Goal: Task Accomplishment & Management: Manage account settings

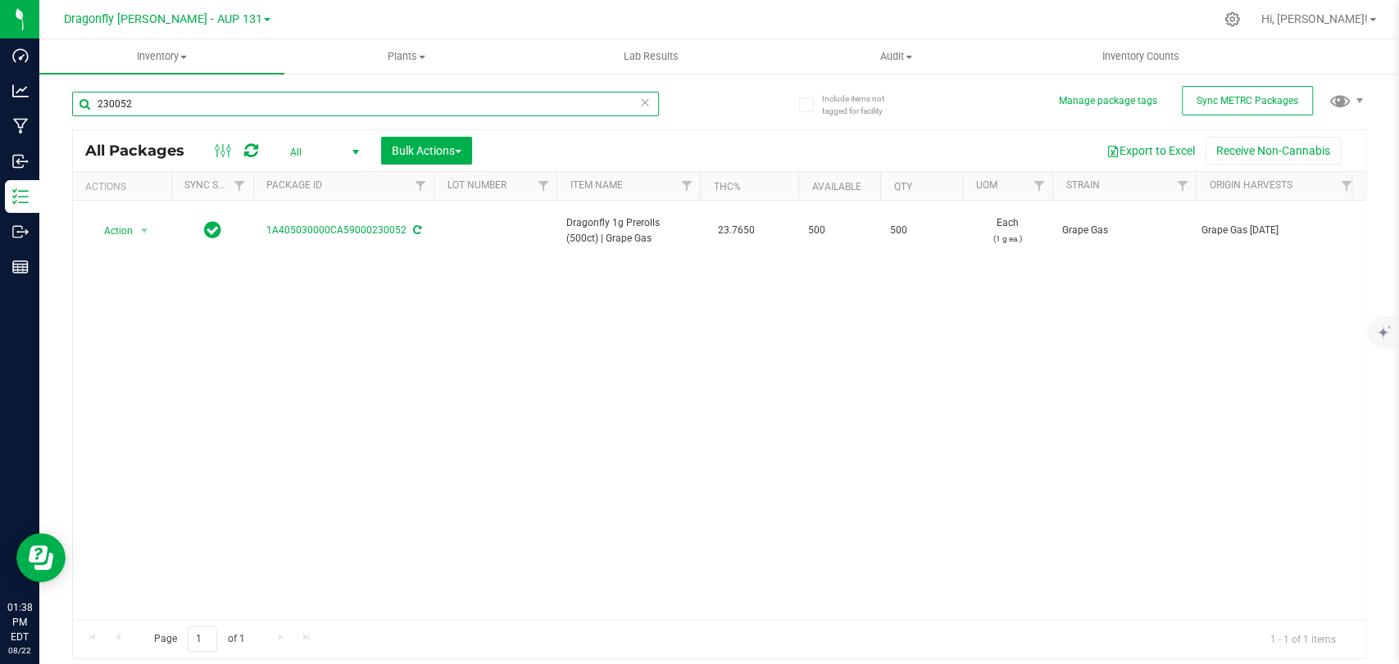
click at [187, 101] on input "230052" at bounding box center [365, 104] width 587 height 25
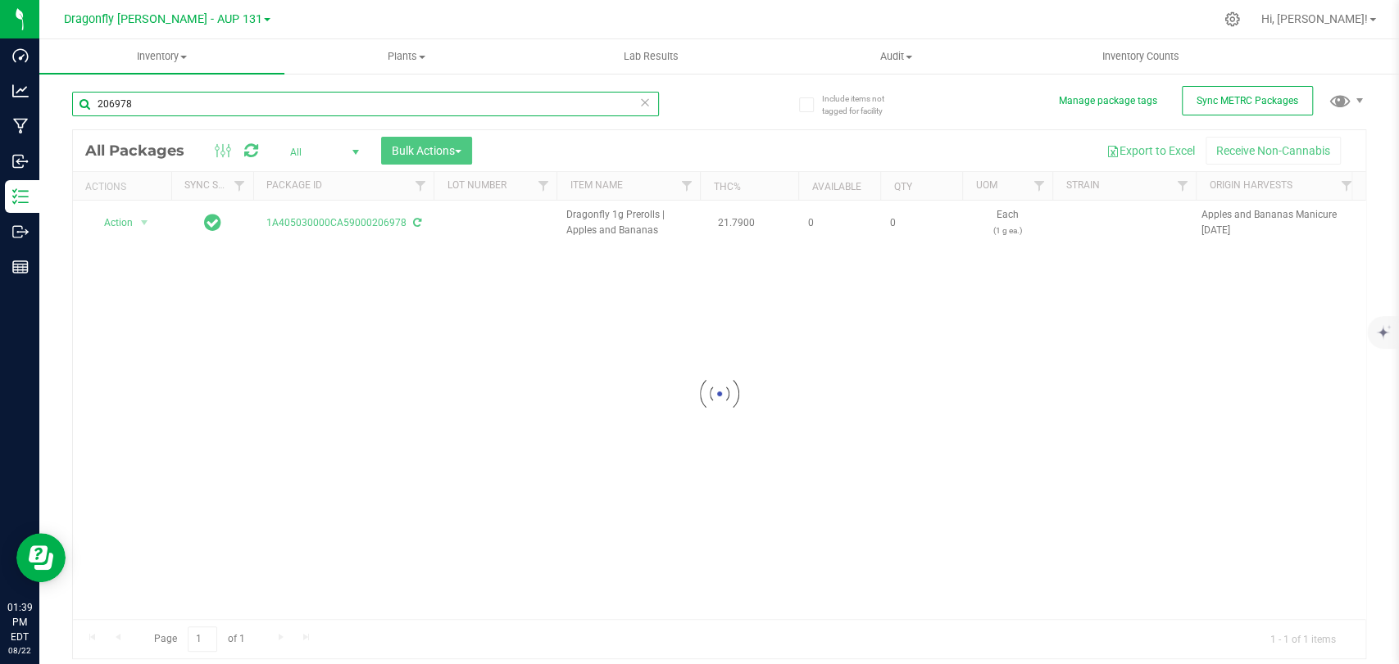
click at [203, 107] on input "206978" at bounding box center [365, 104] width 587 height 25
type input "206970"
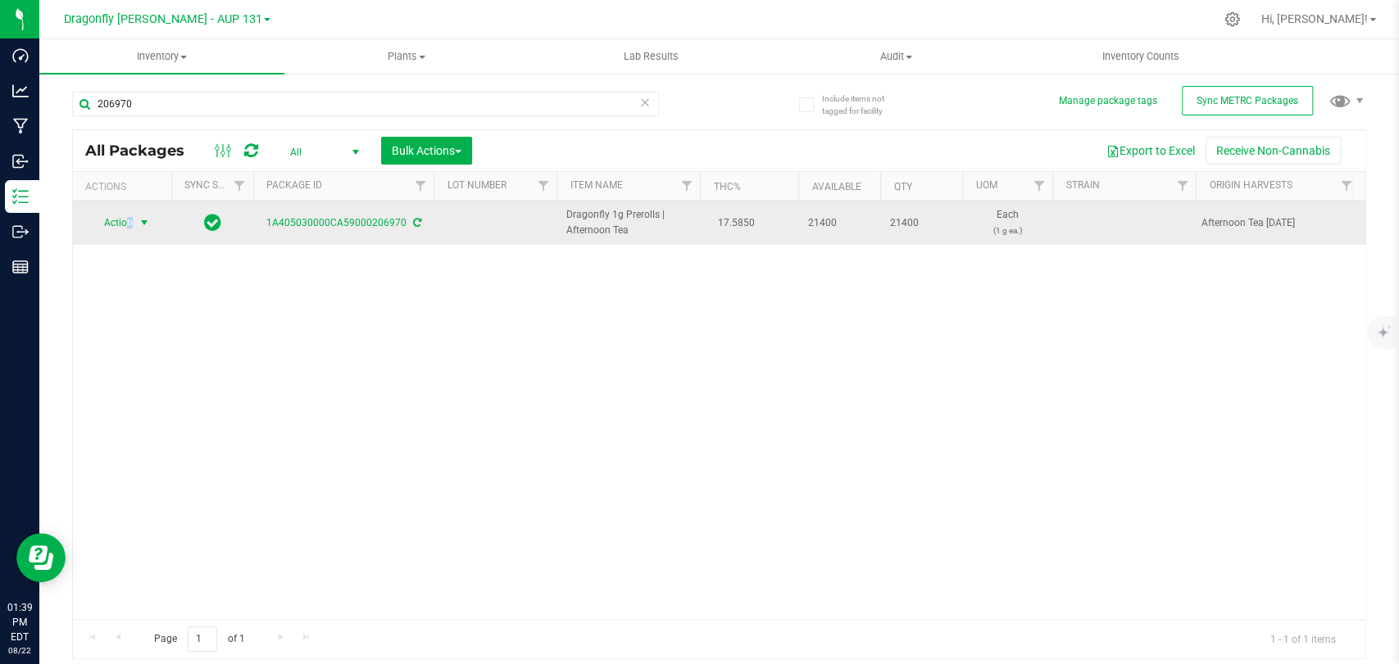
click at [129, 223] on span "Action" at bounding box center [122, 222] width 66 height 23
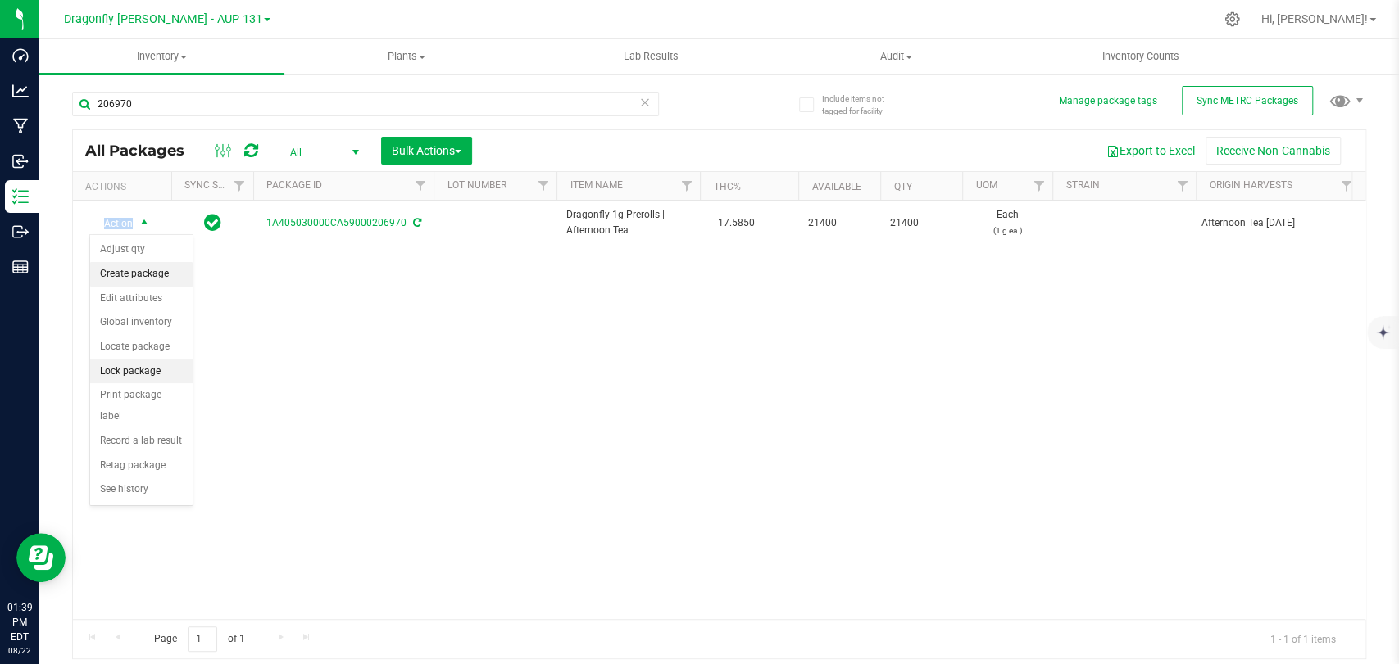
click at [130, 279] on li "Create package" at bounding box center [141, 274] width 102 height 25
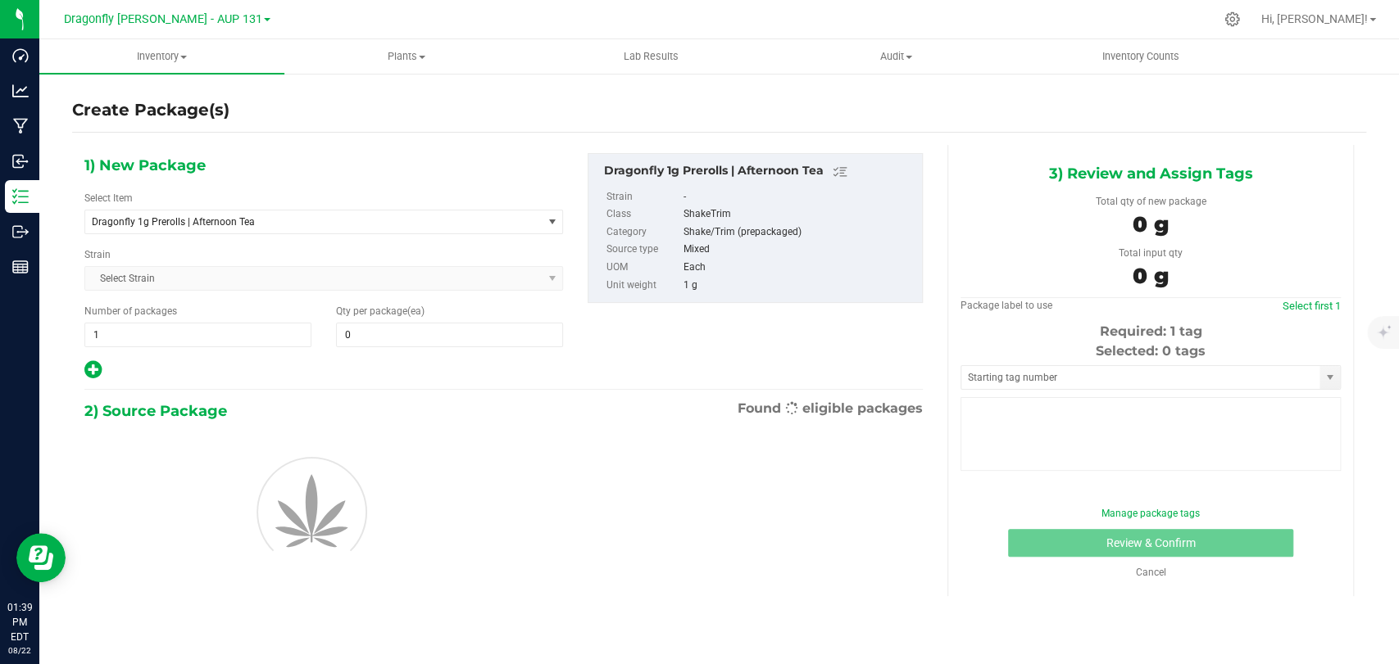
type input "0"
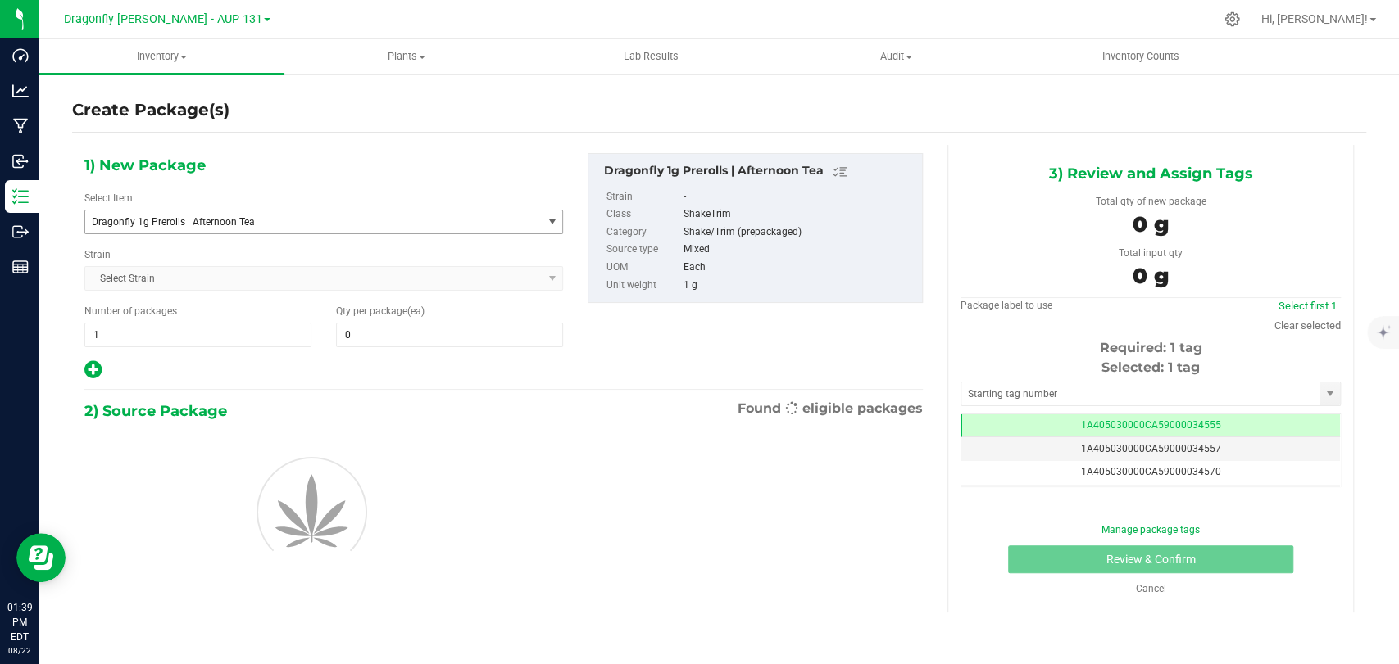
click at [292, 216] on span "Dragonfly 1g Prerolls | Afternoon Tea" at bounding box center [304, 221] width 425 height 11
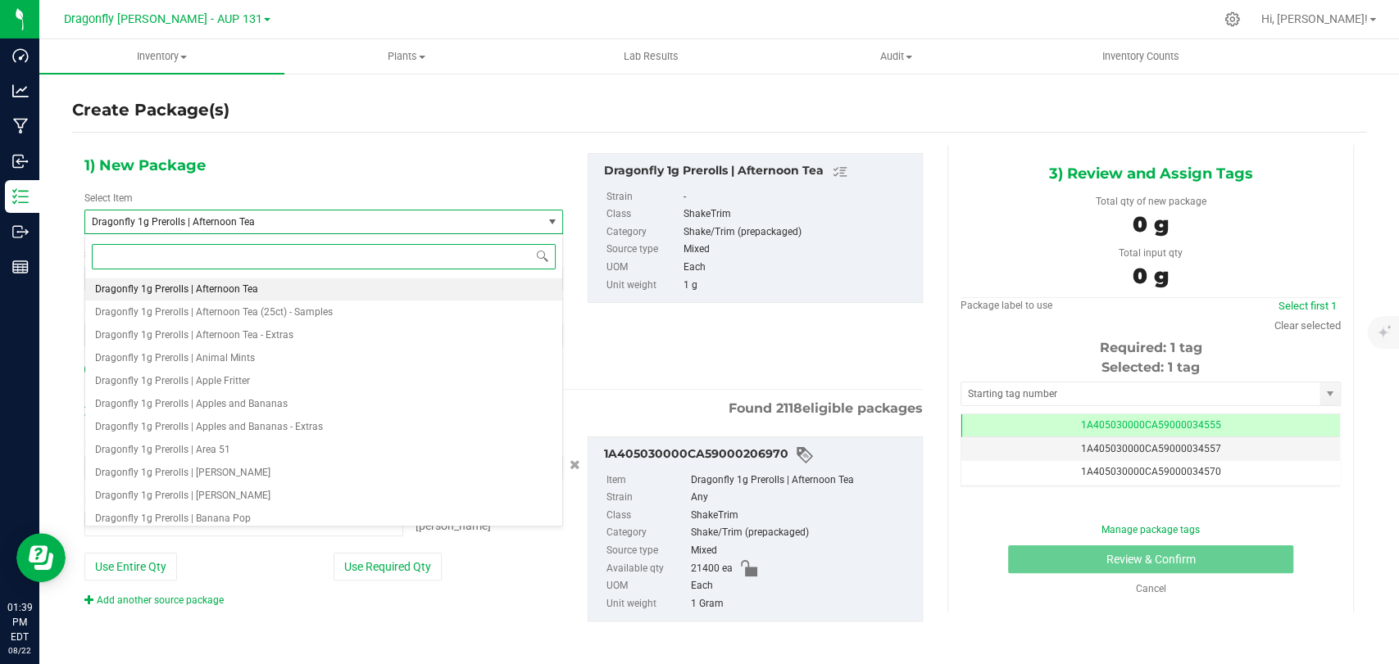
type input "0 ea"
type input "afternoon tea"
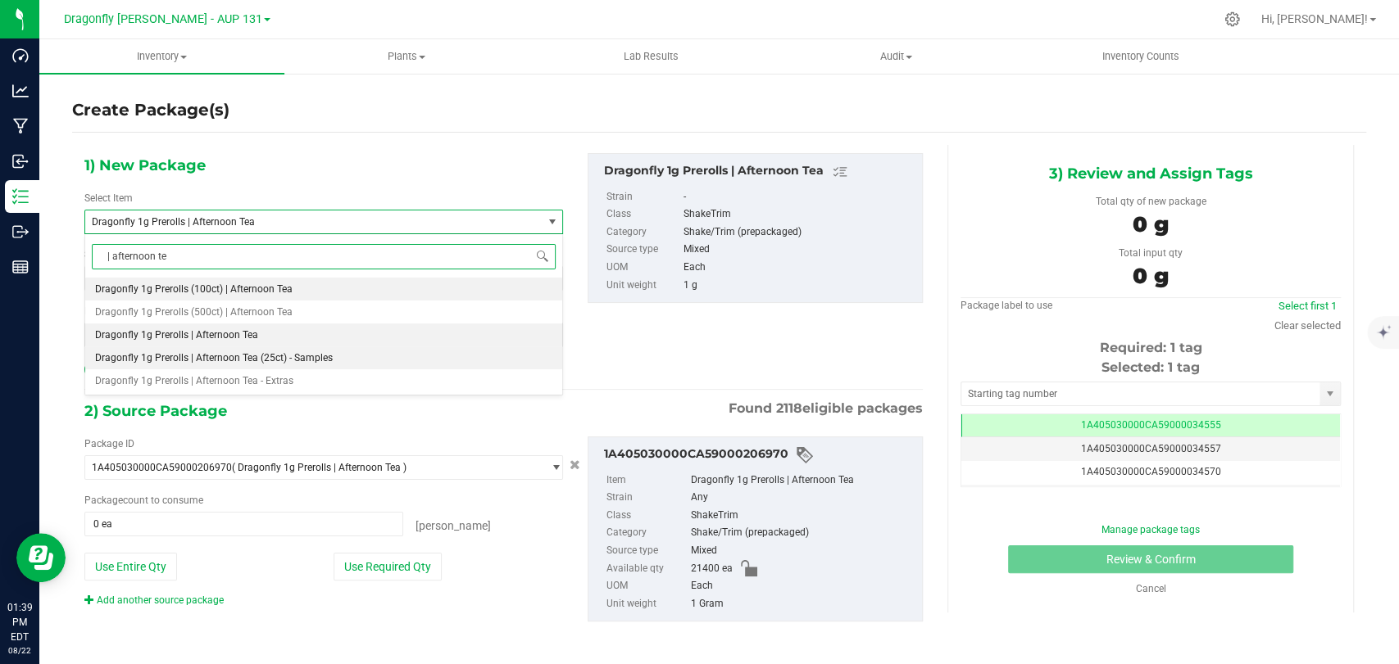
type input "| afternoon tea"
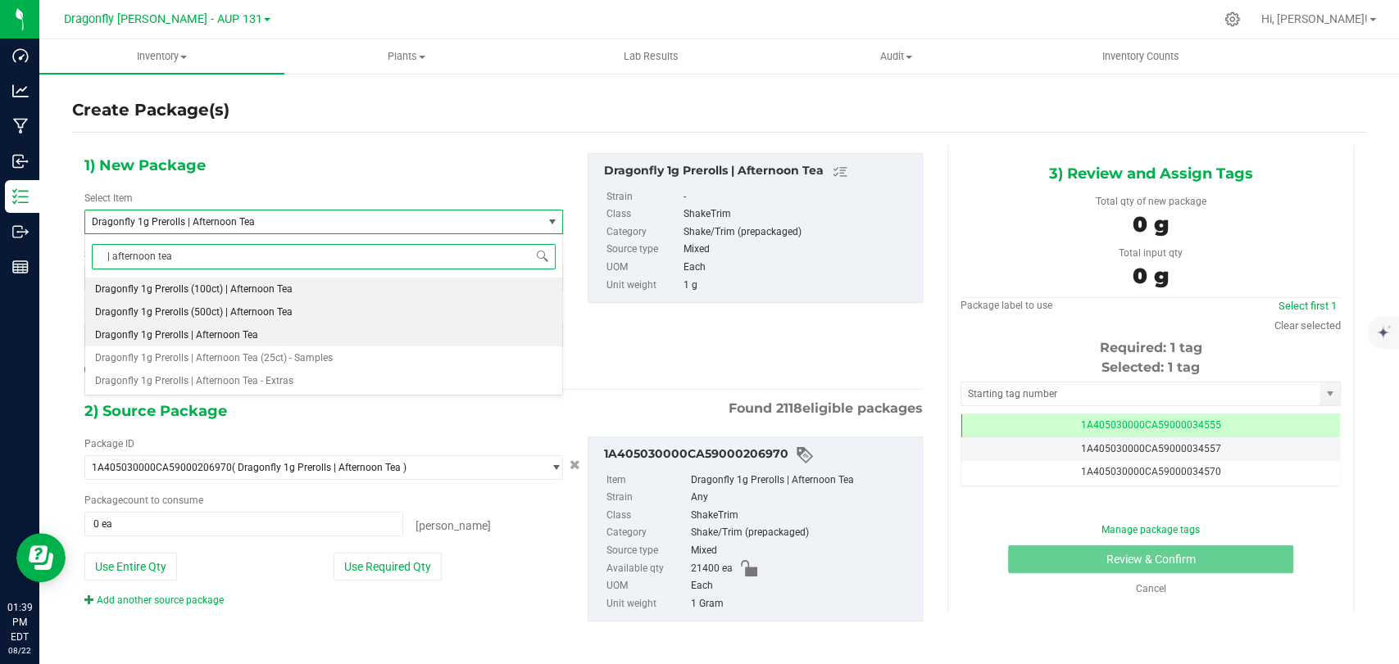
click at [278, 310] on span "Dragonfly 1g Prerolls (500ct) | Afternoon Tea" at bounding box center [193, 311] width 197 height 11
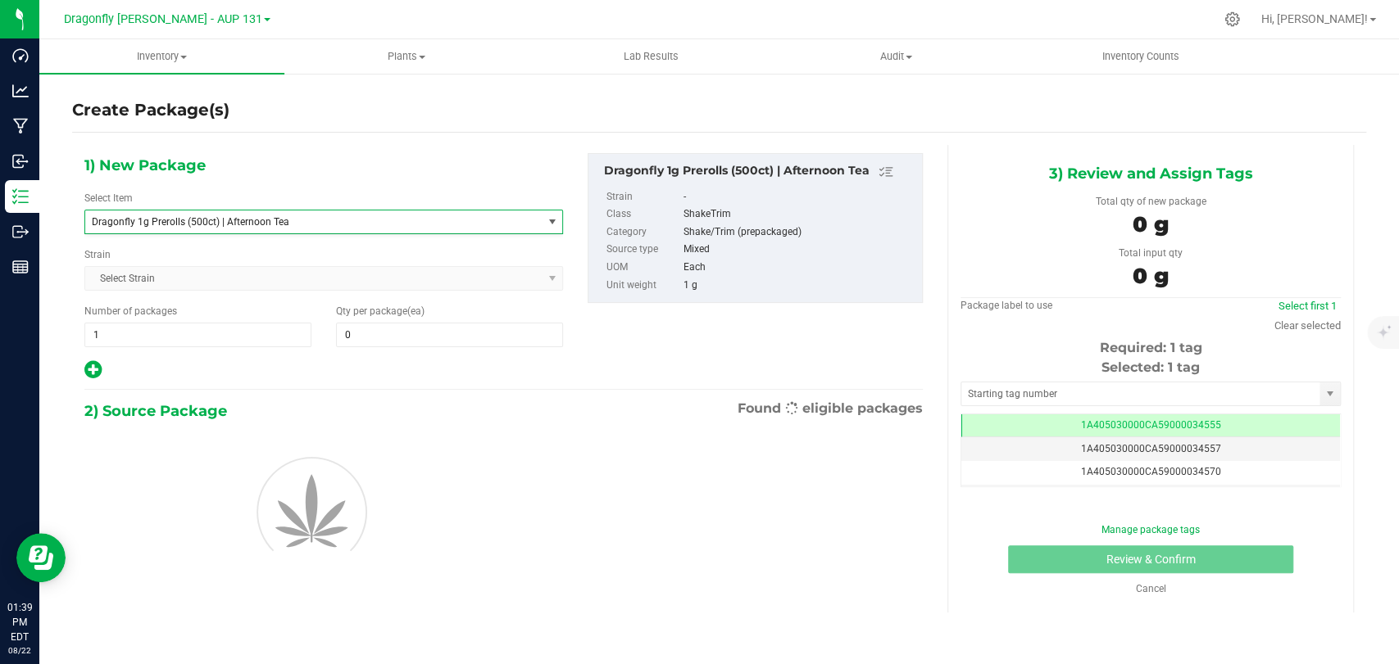
type input "0"
click at [284, 342] on span "1 1" at bounding box center [197, 335] width 227 height 25
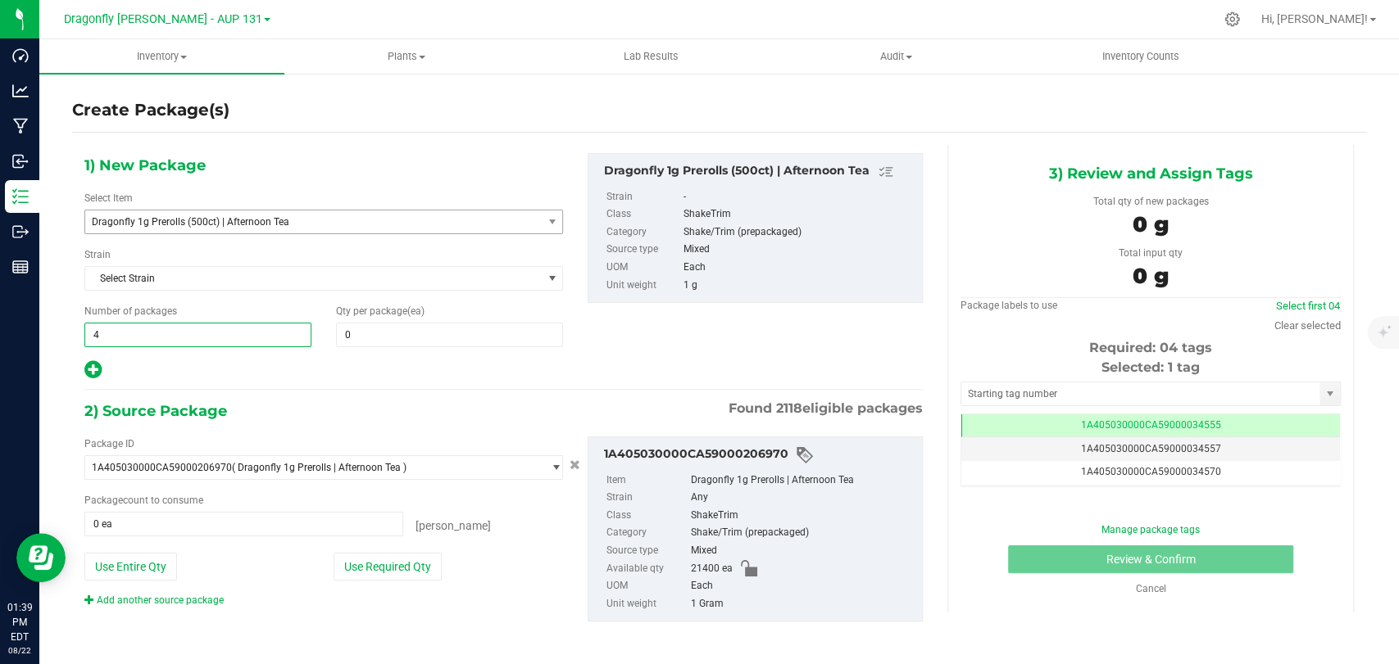
type input "42"
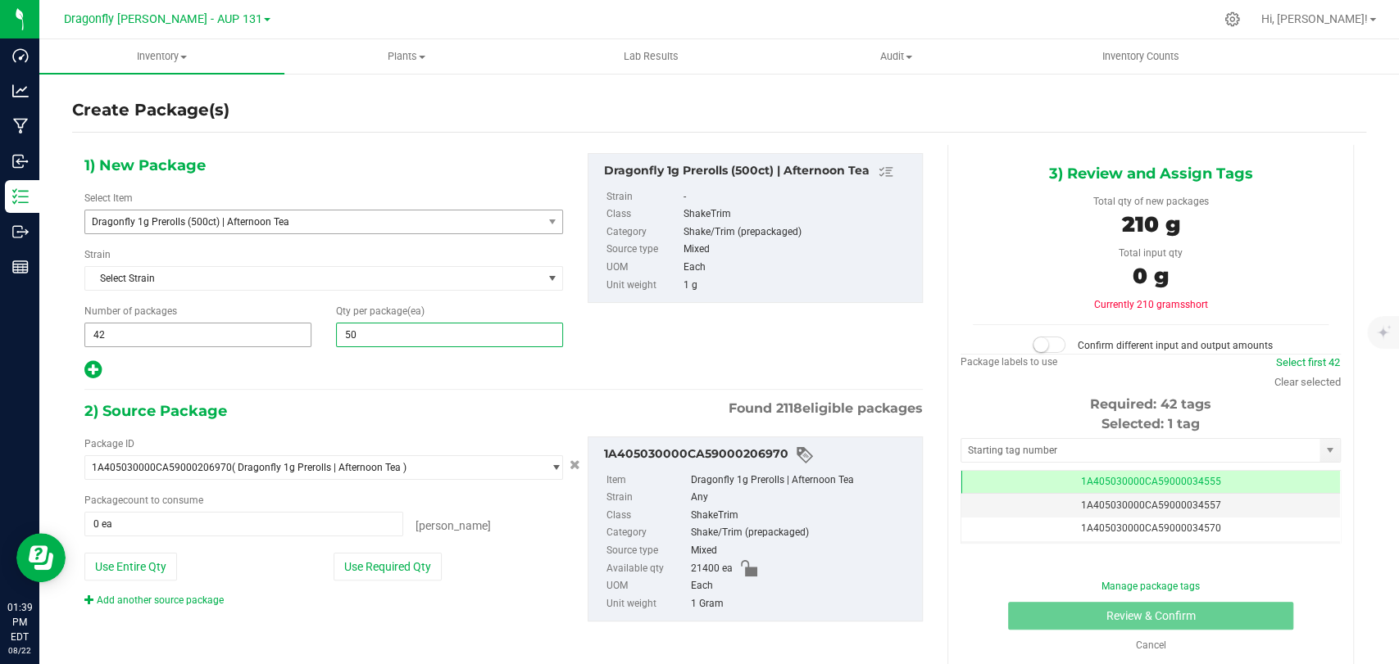
type input "500"
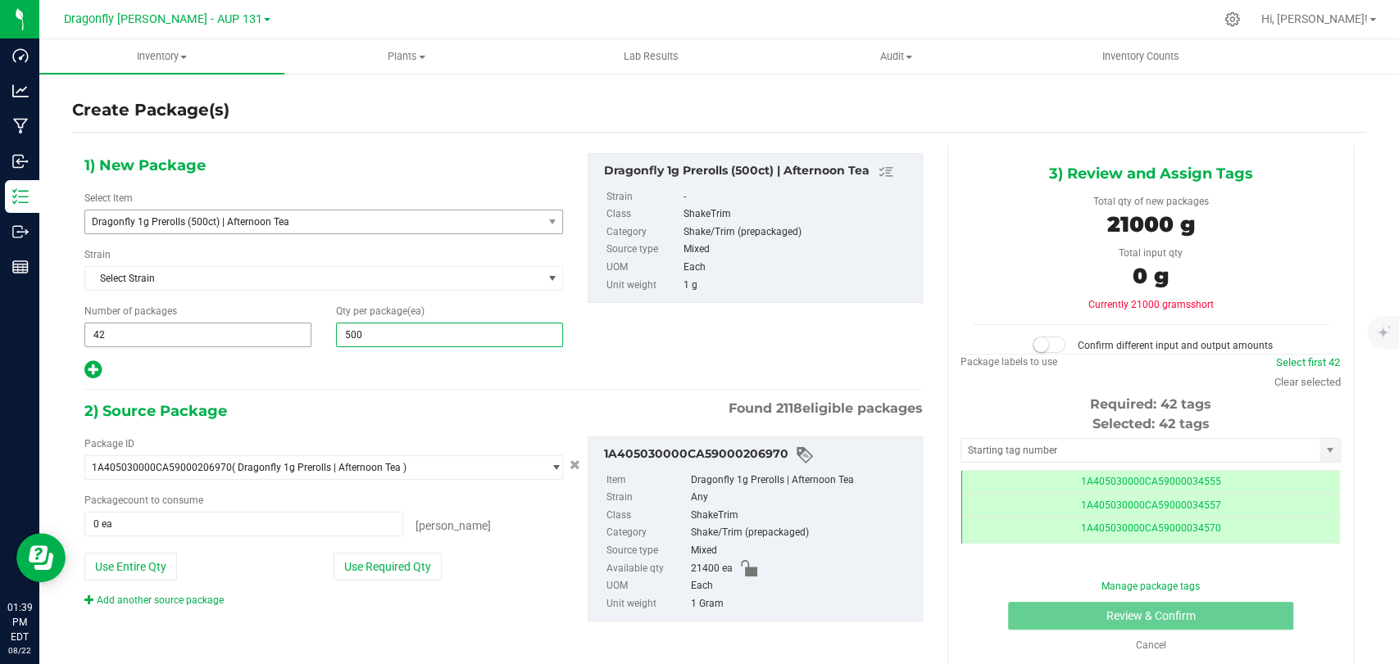
type input "500"
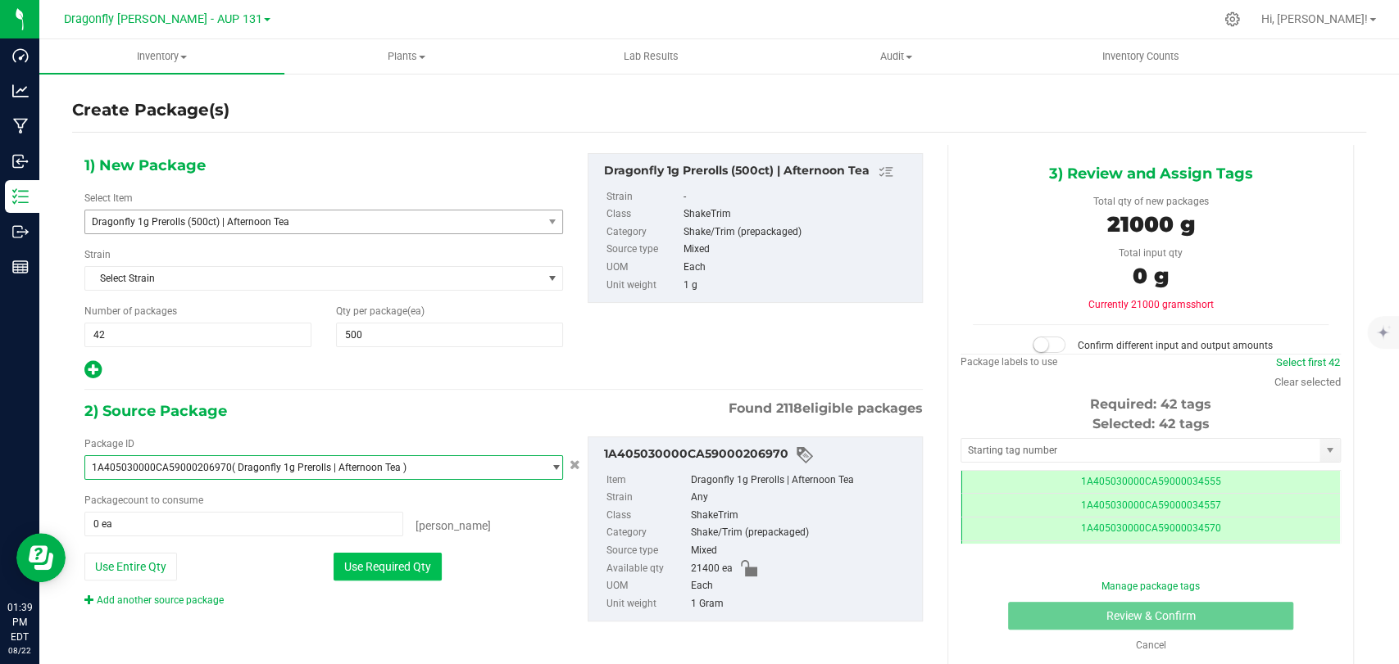
click at [397, 556] on button "Use Required Qty" at bounding box center [387, 567] width 108 height 28
type input "21000 ea"
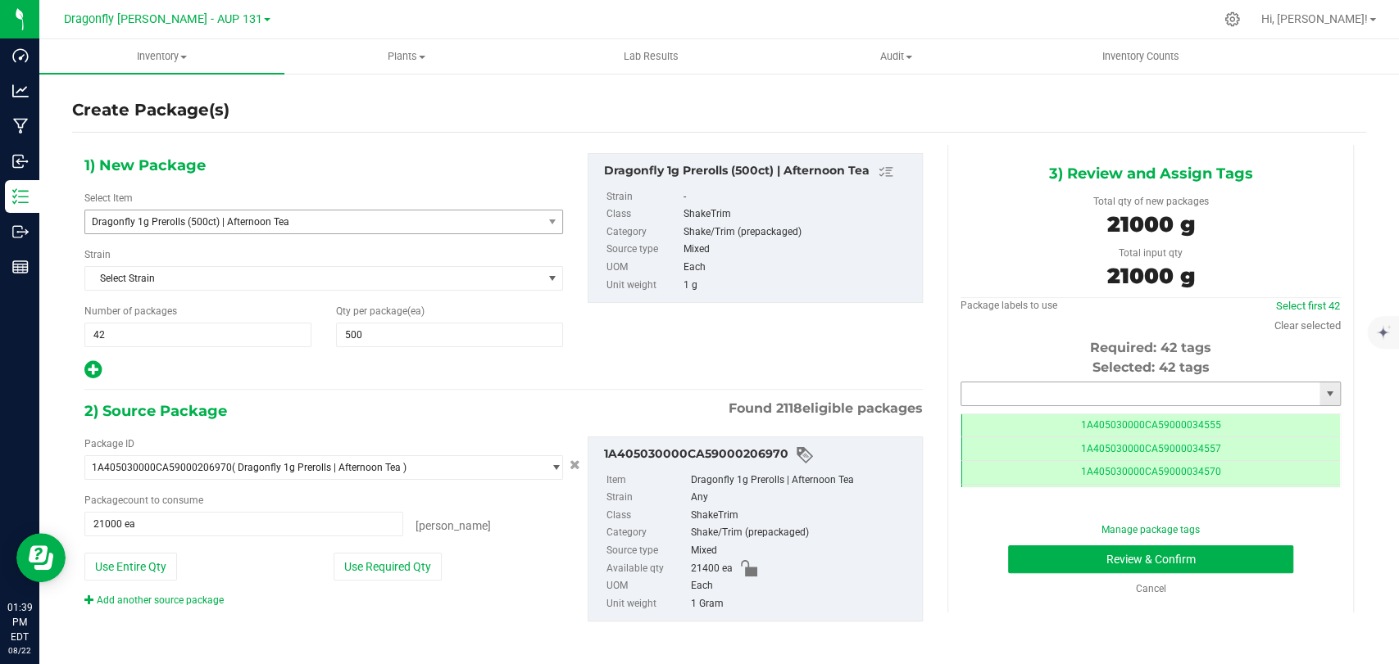
click at [1041, 396] on input "text" at bounding box center [1140, 394] width 358 height 23
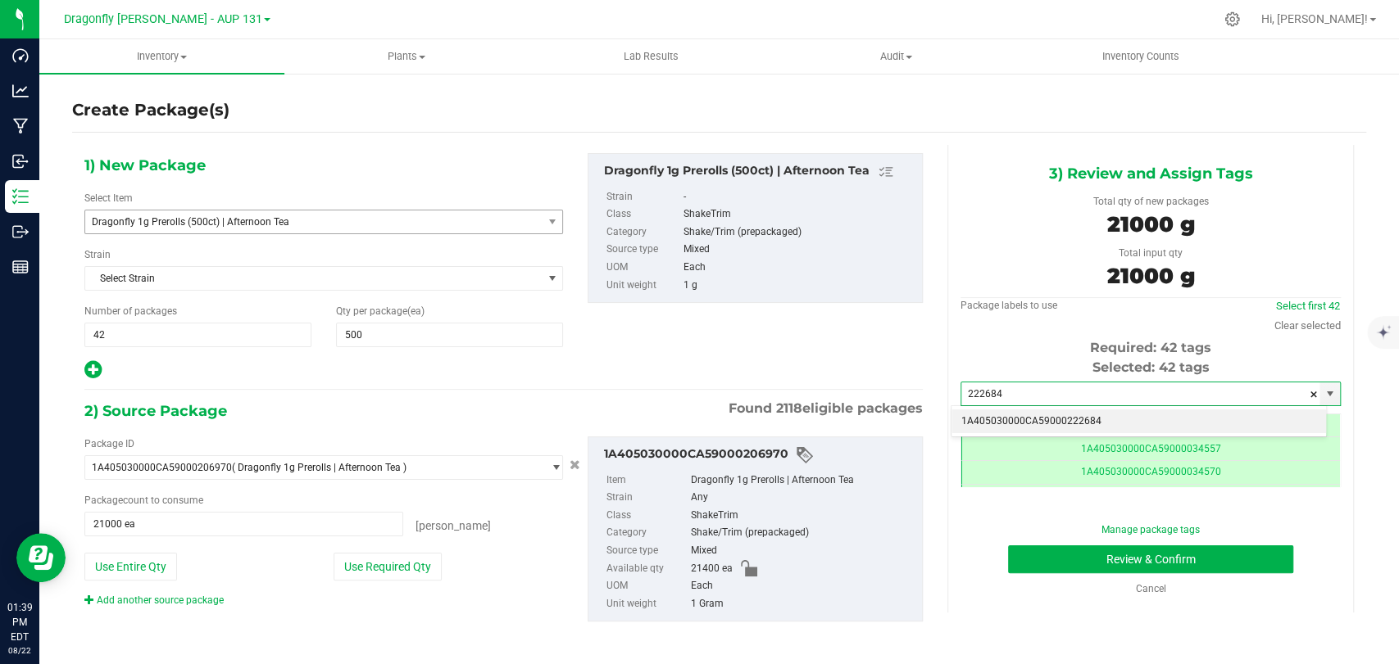
click at [1050, 414] on li "1A405030000CA59000222684" at bounding box center [1138, 422] width 374 height 25
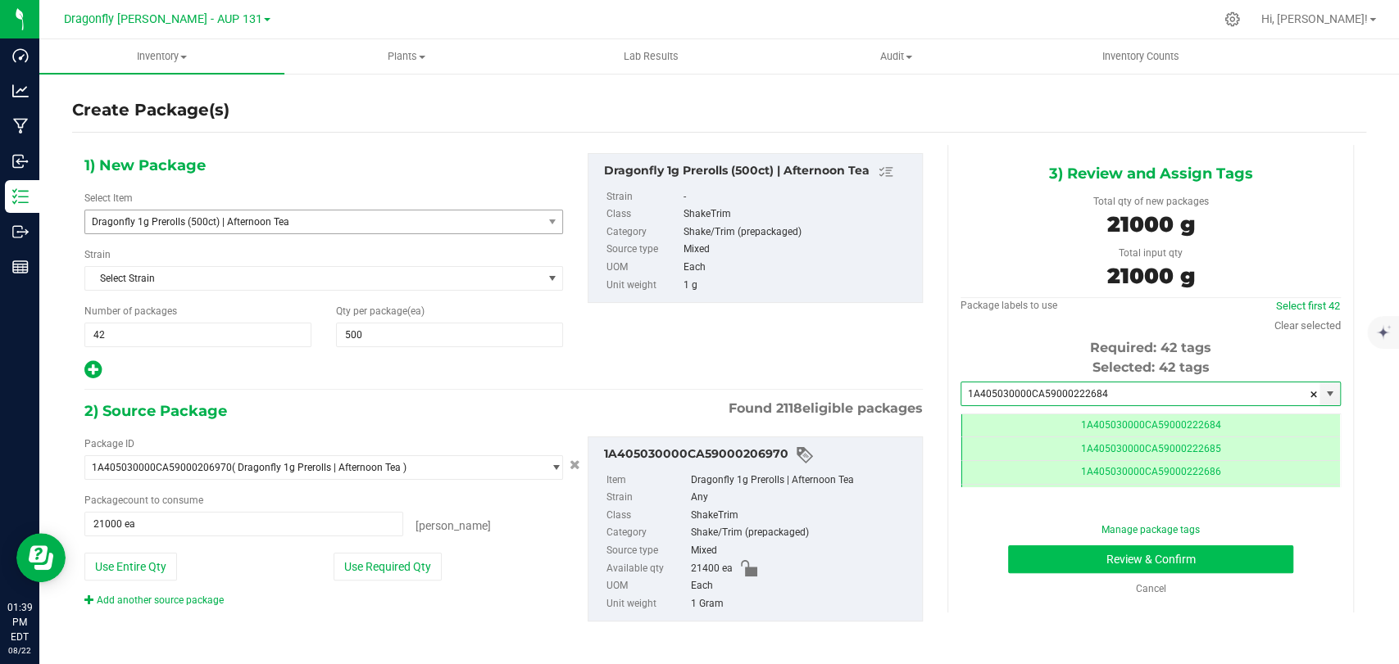
type input "1A405030000CA59000222684"
click at [1091, 555] on button "Review & Confirm" at bounding box center [1150, 560] width 284 height 28
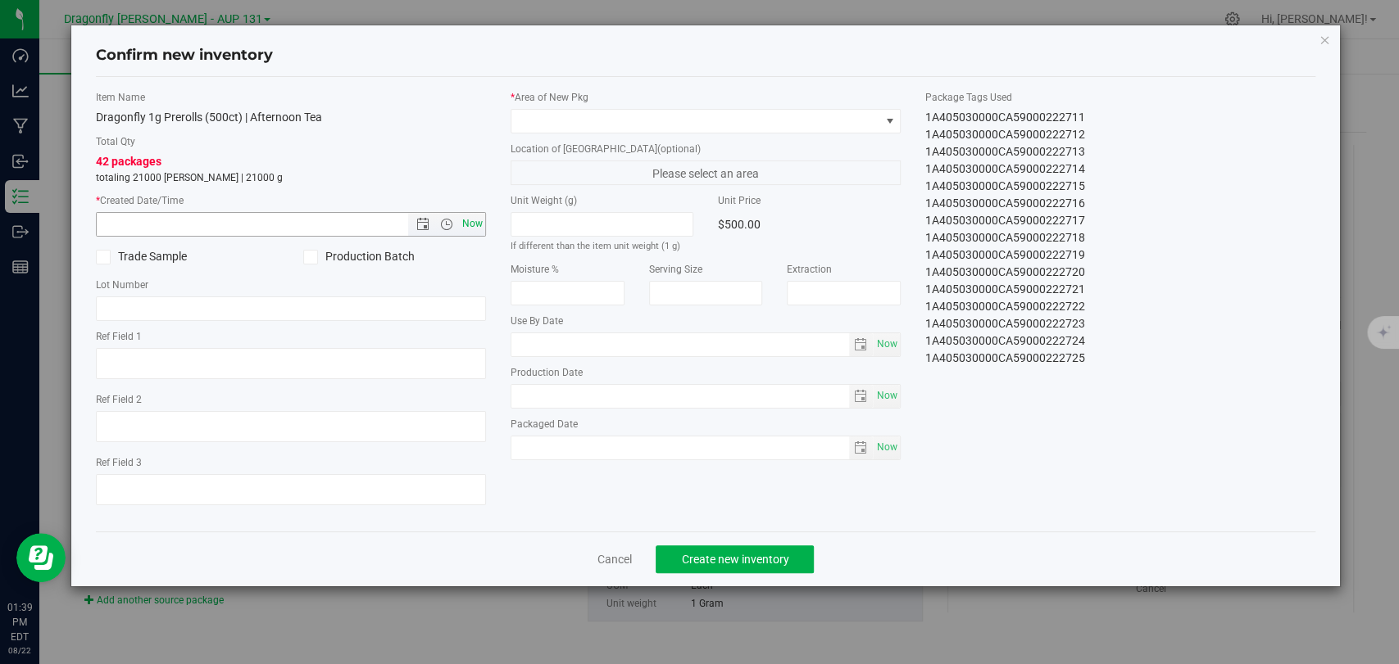
click at [478, 218] on span "Now" at bounding box center [473, 224] width 28 height 24
type input "[DATE] 1:39 PM"
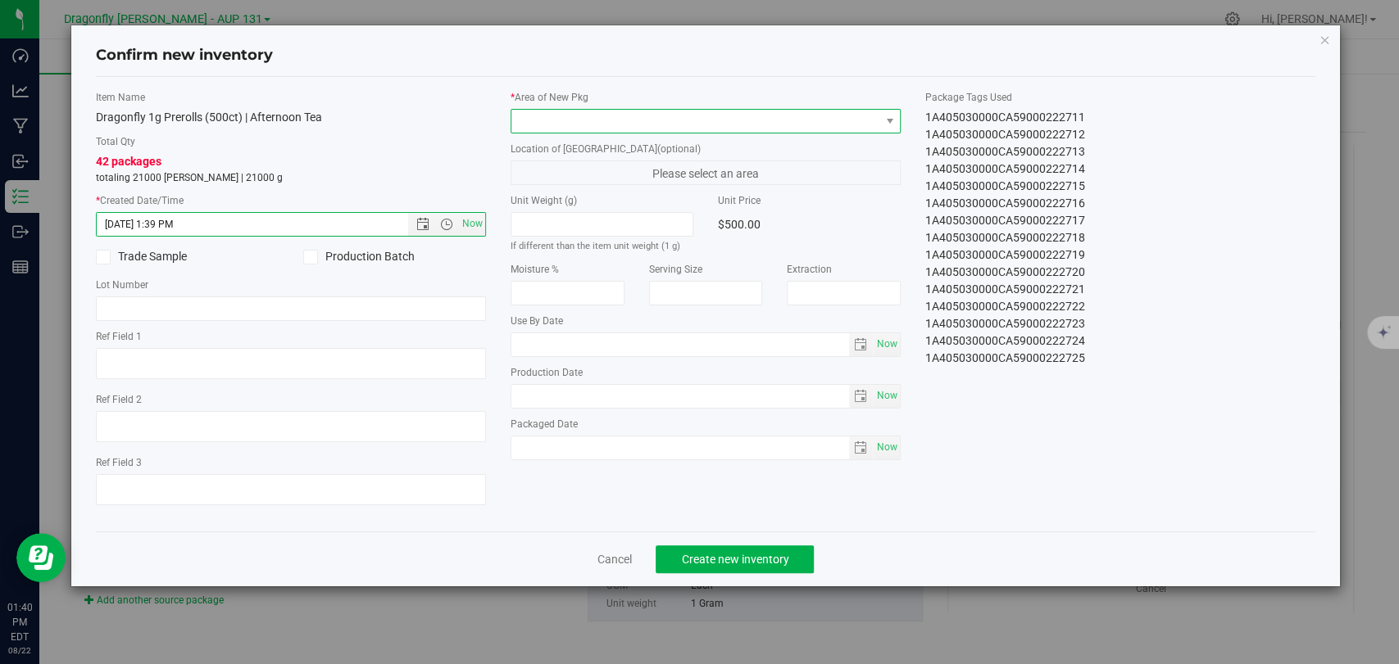
click at [601, 124] on span at bounding box center [695, 121] width 368 height 23
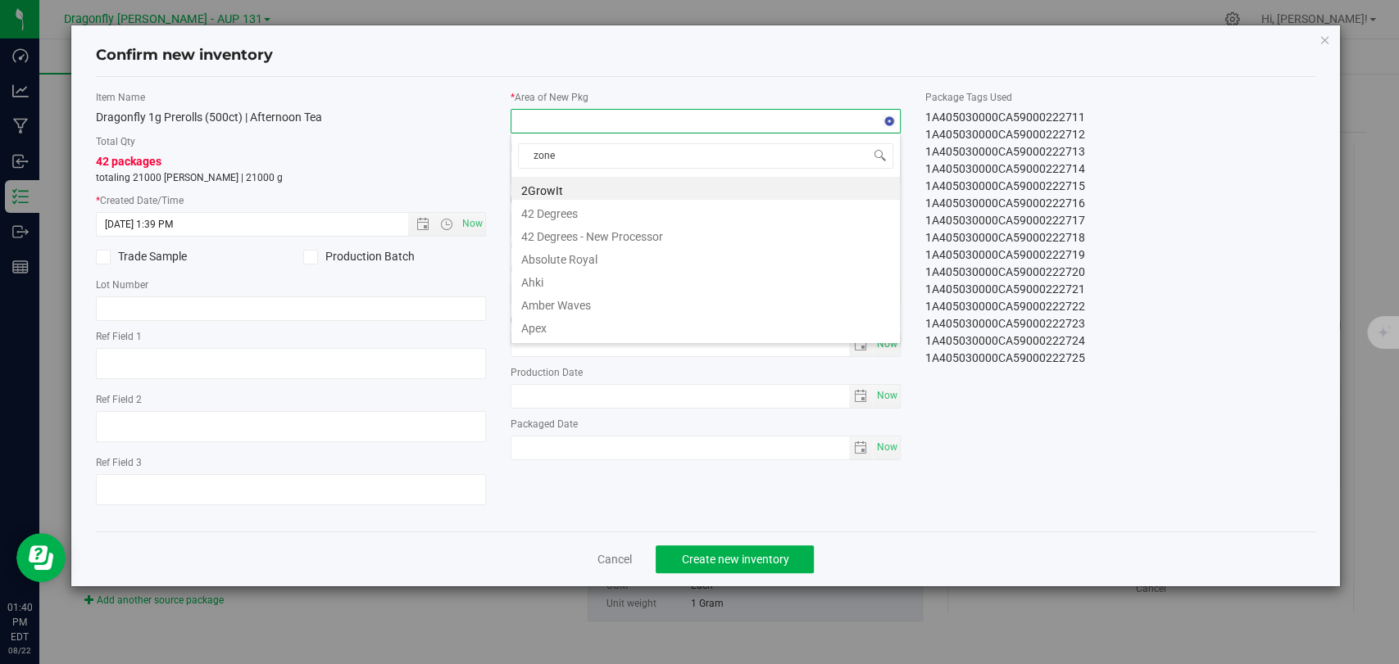
type input "zone 1"
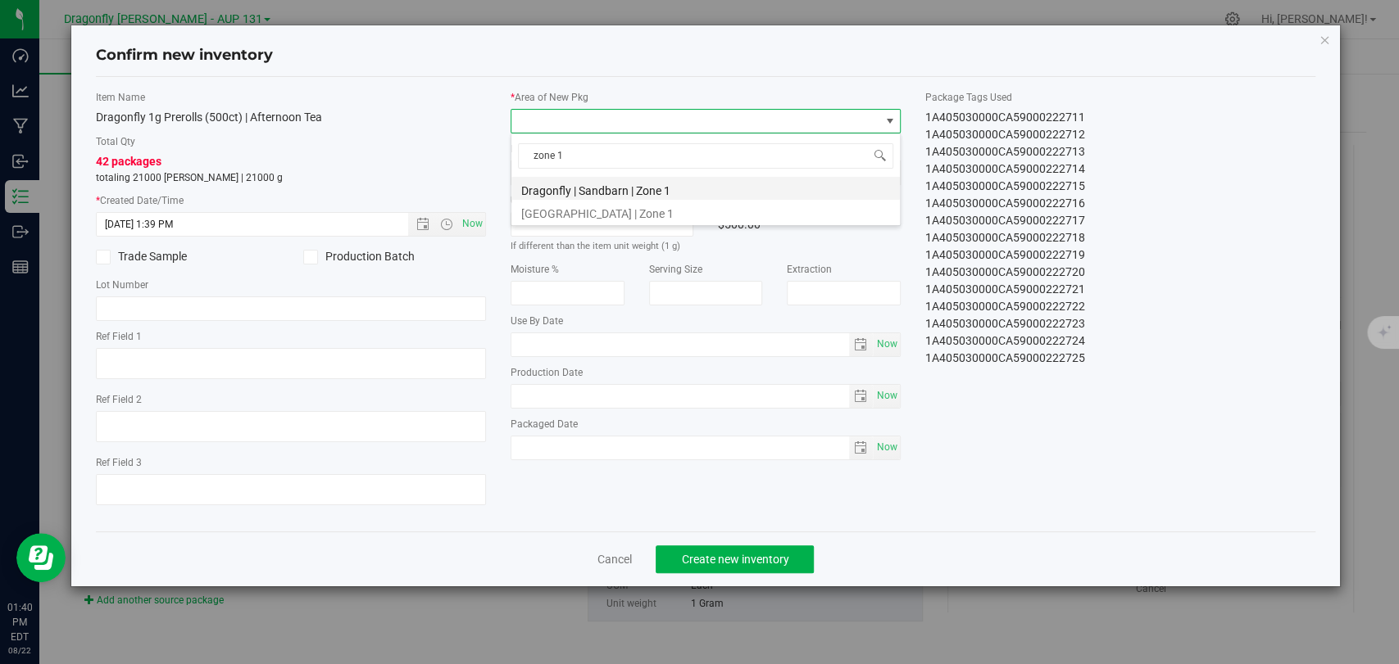
click at [640, 191] on li "Dragonfly | Sandbarn | Zone 1" at bounding box center [705, 188] width 388 height 23
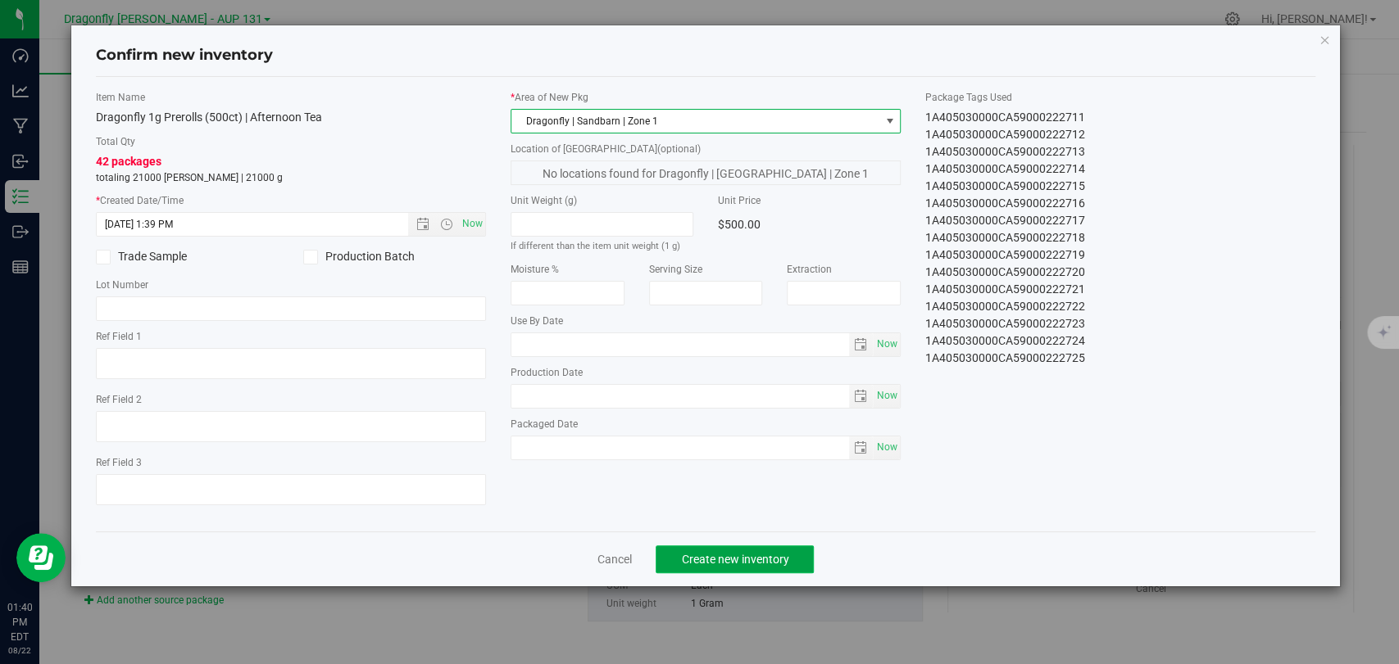
click at [752, 559] on span "Create new inventory" at bounding box center [734, 559] width 107 height 13
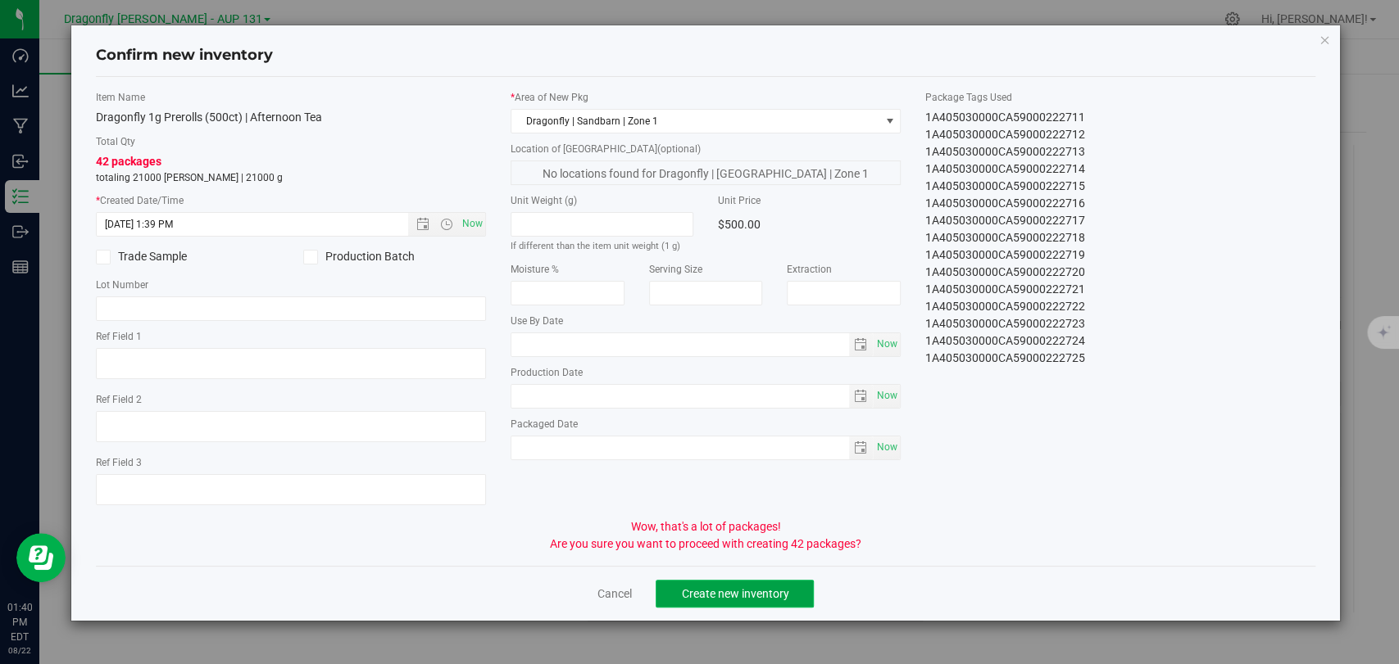
click at [767, 596] on span "Create new inventory" at bounding box center [734, 593] width 107 height 13
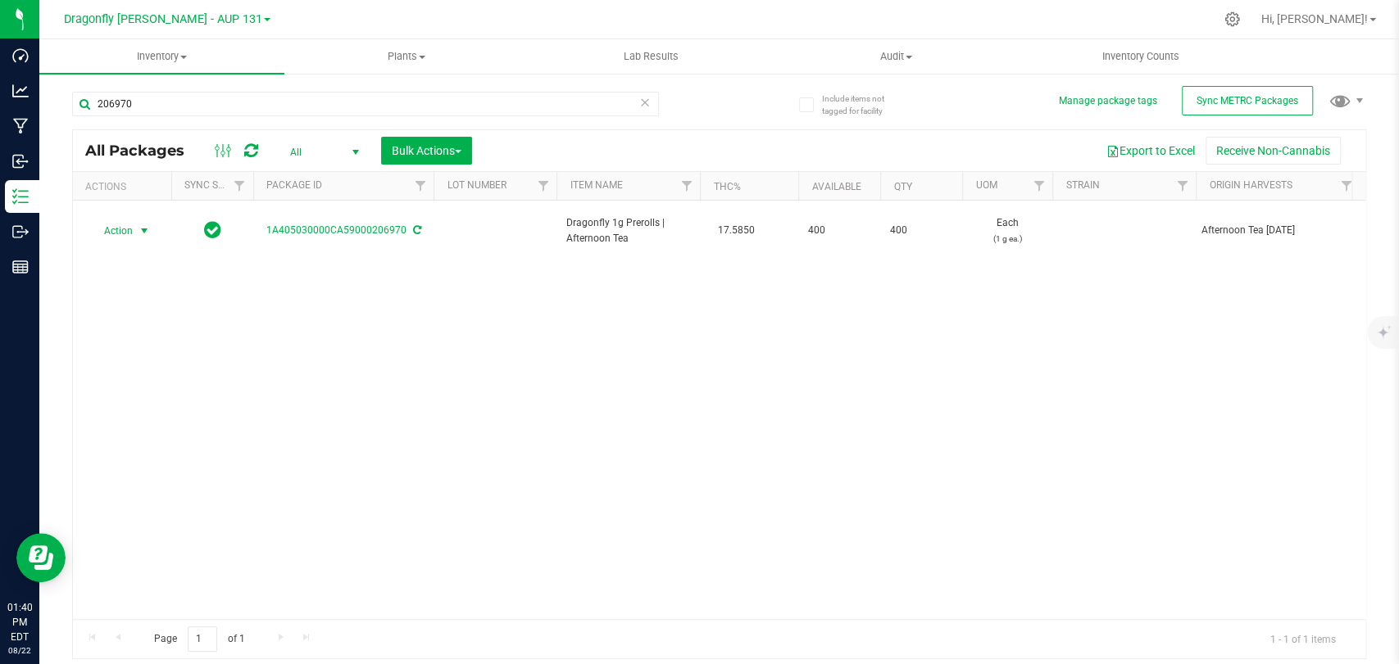
click at [120, 229] on span "Action" at bounding box center [111, 231] width 44 height 23
click at [152, 274] on li "Create package" at bounding box center [141, 274] width 102 height 25
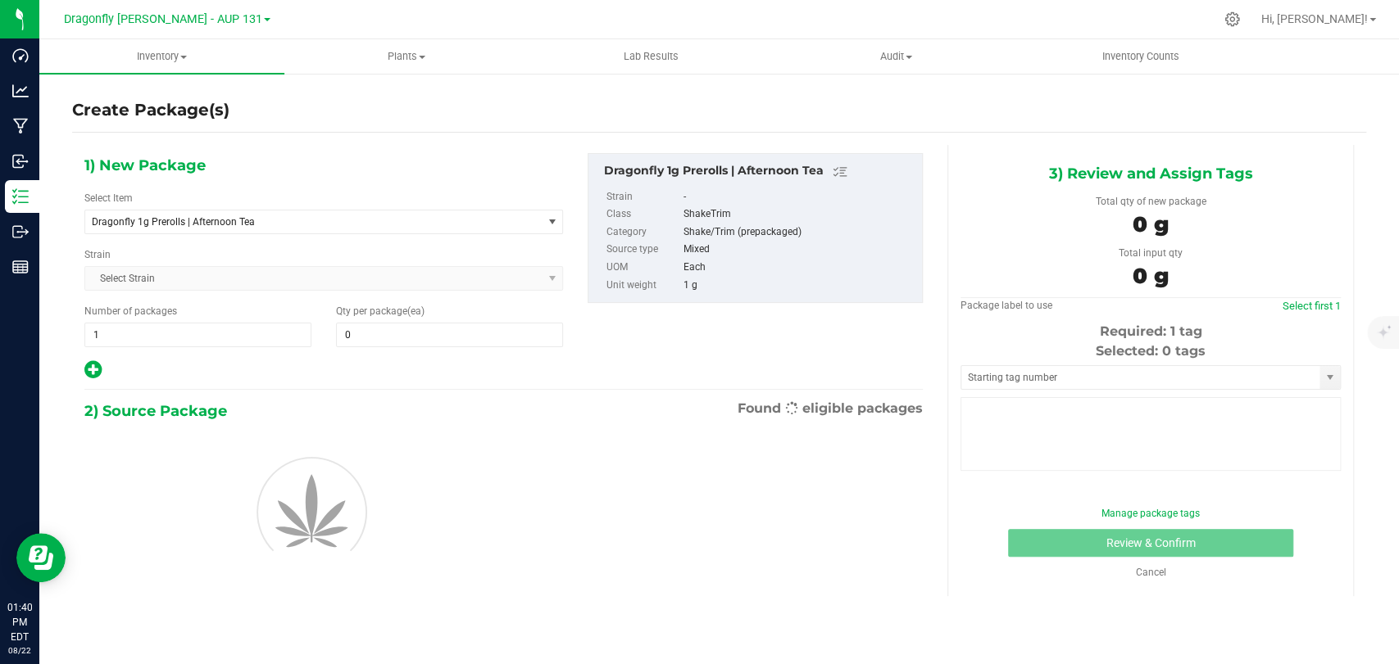
type input "0"
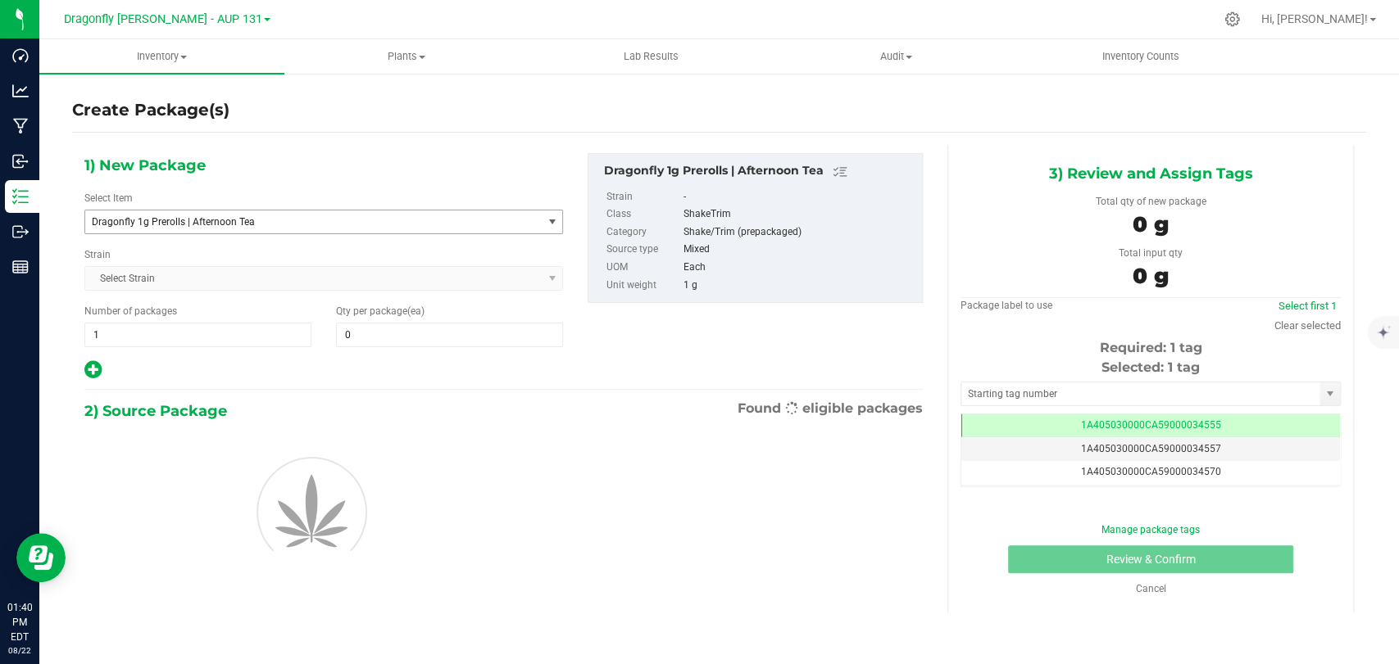
click at [301, 231] on span "Dragonfly 1g Prerolls | Afternoon Tea" at bounding box center [313, 222] width 456 height 23
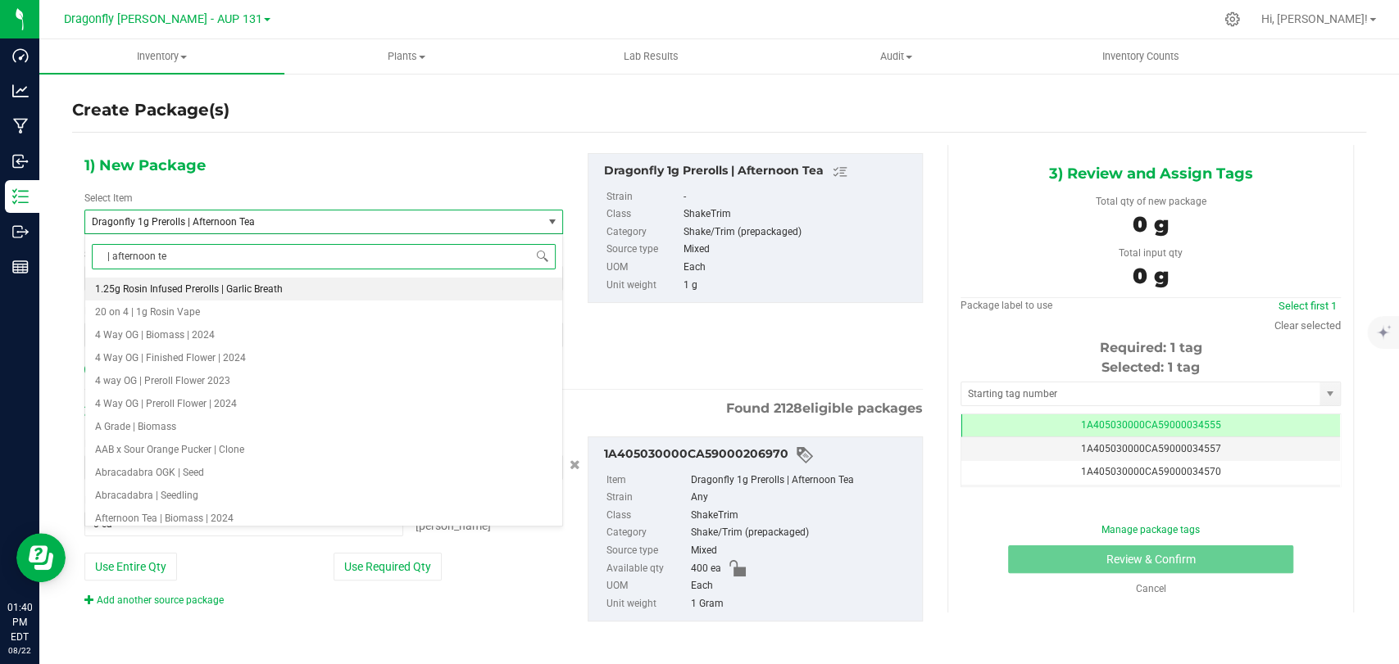
type input "| afternoon tea"
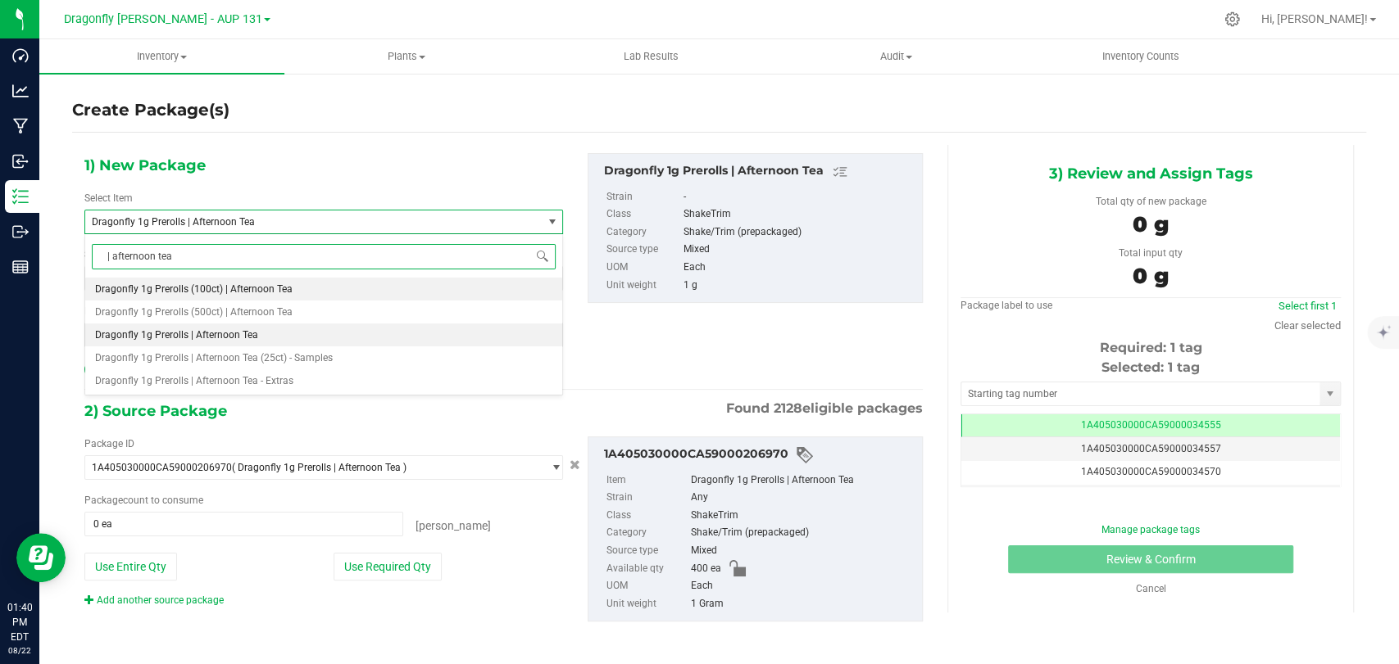
click at [288, 288] on span "Dragonfly 1g Prerolls (100ct) | Afternoon Tea" at bounding box center [193, 288] width 197 height 11
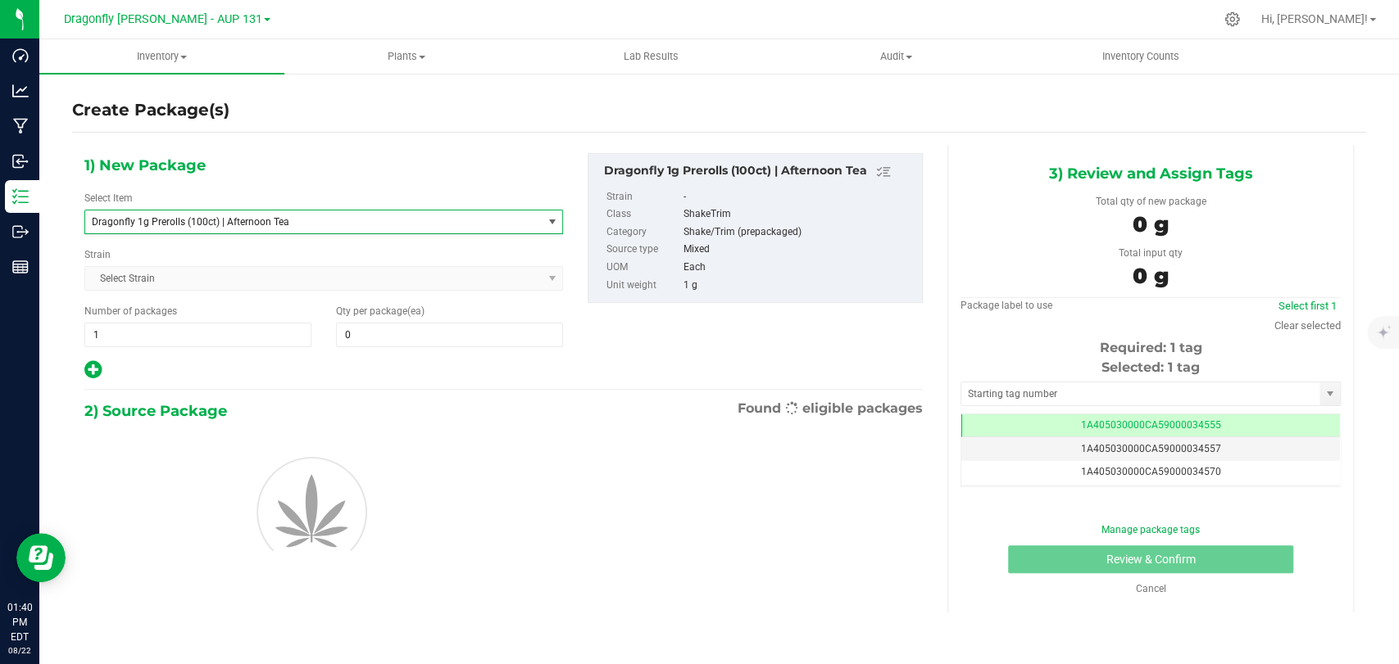
type input "0"
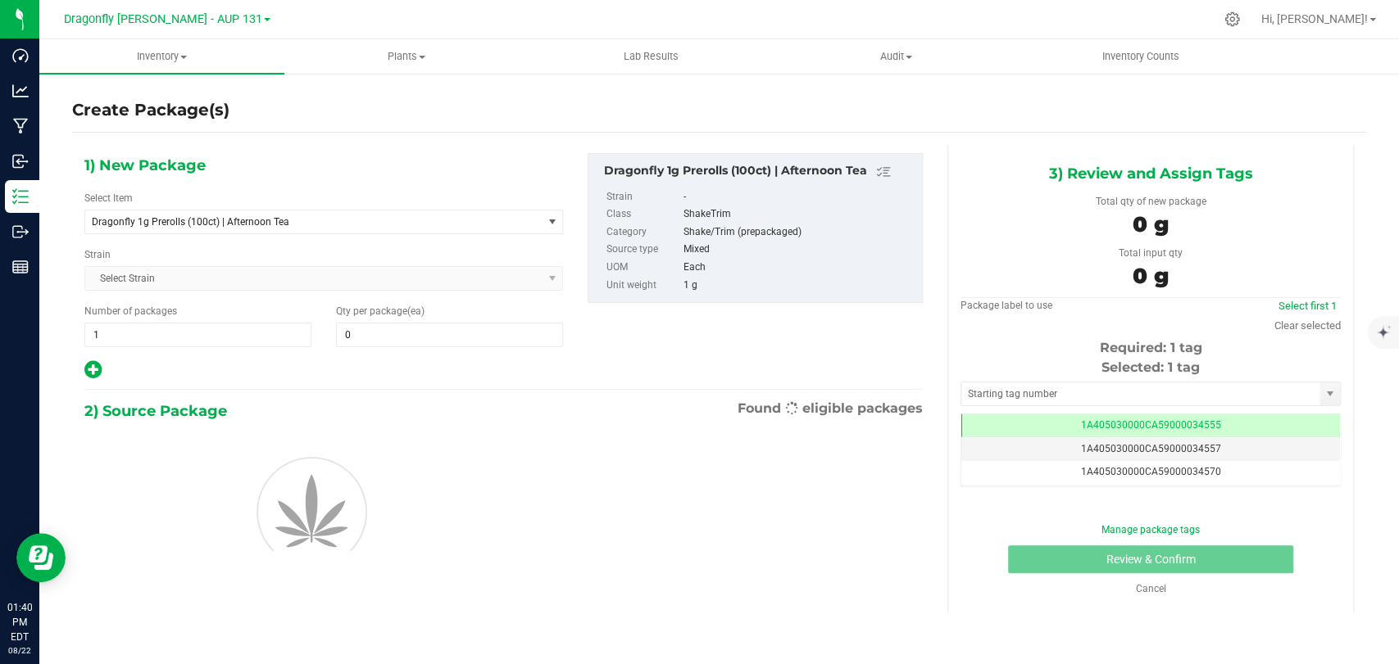
click at [261, 319] on div "Number of packages 1 1" at bounding box center [198, 325] width 252 height 43
click at [194, 343] on span "1 1" at bounding box center [197, 335] width 227 height 25
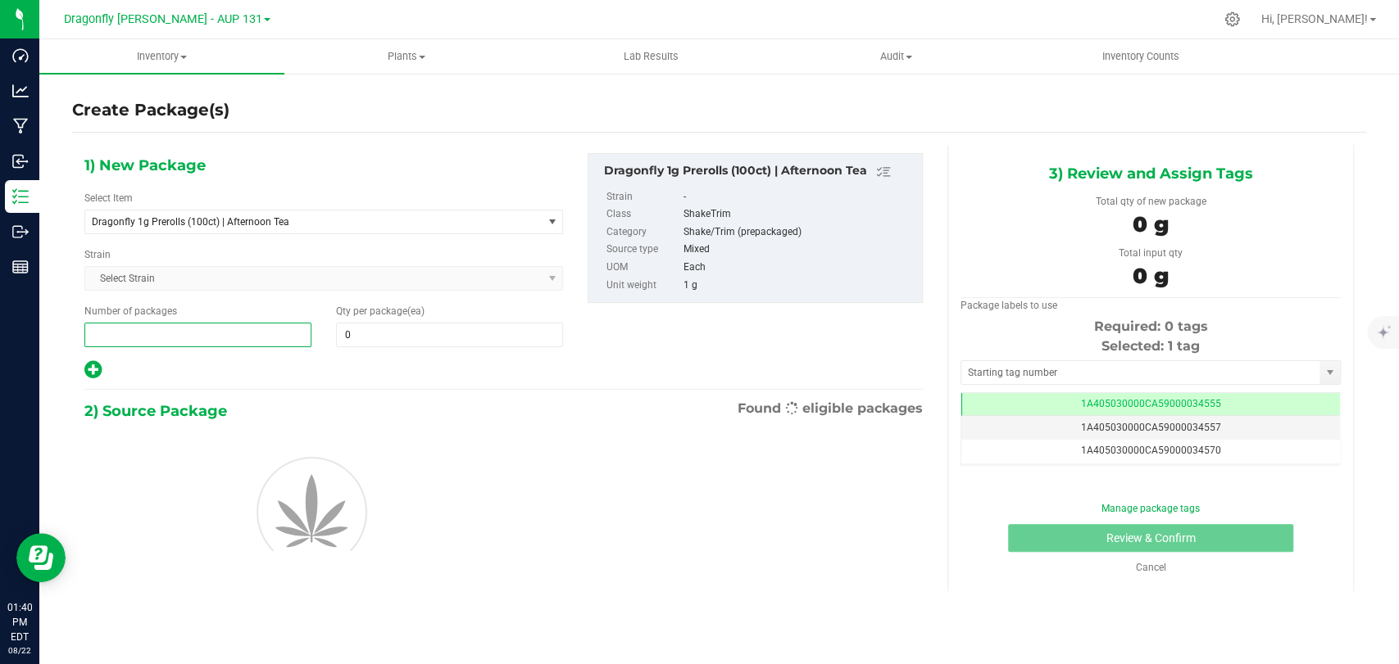
type input "4"
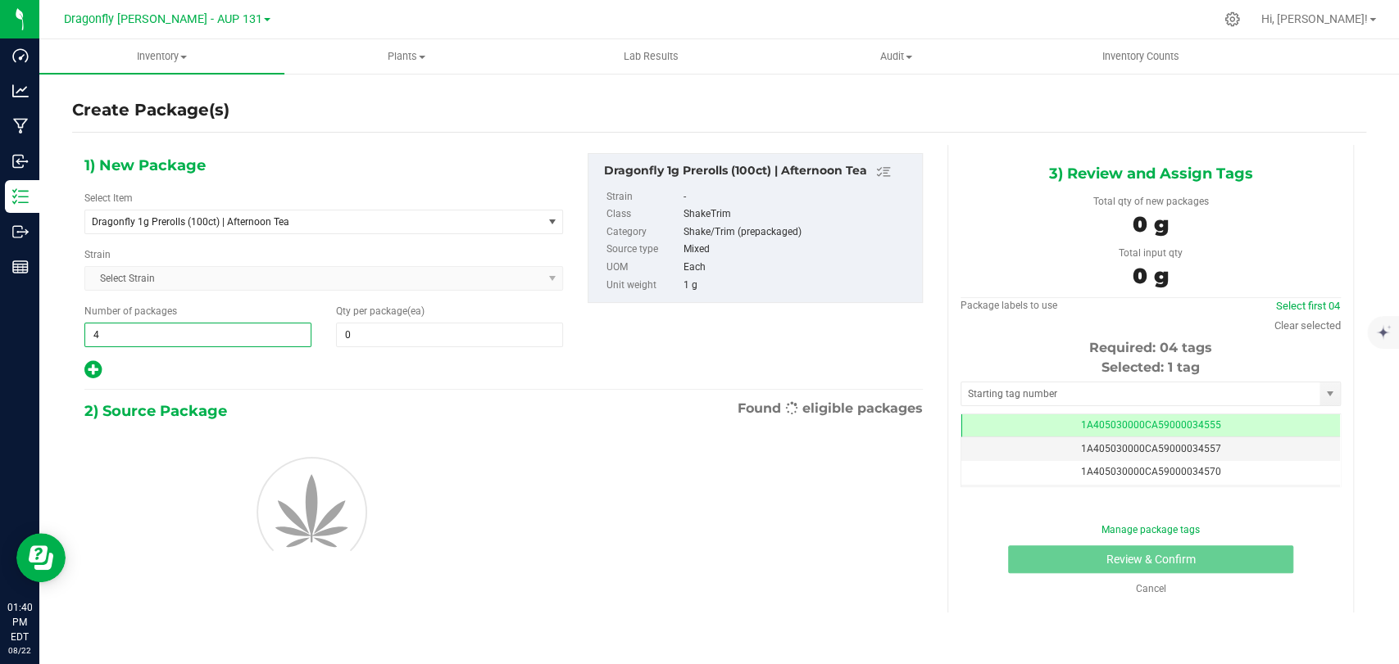
type input "4"
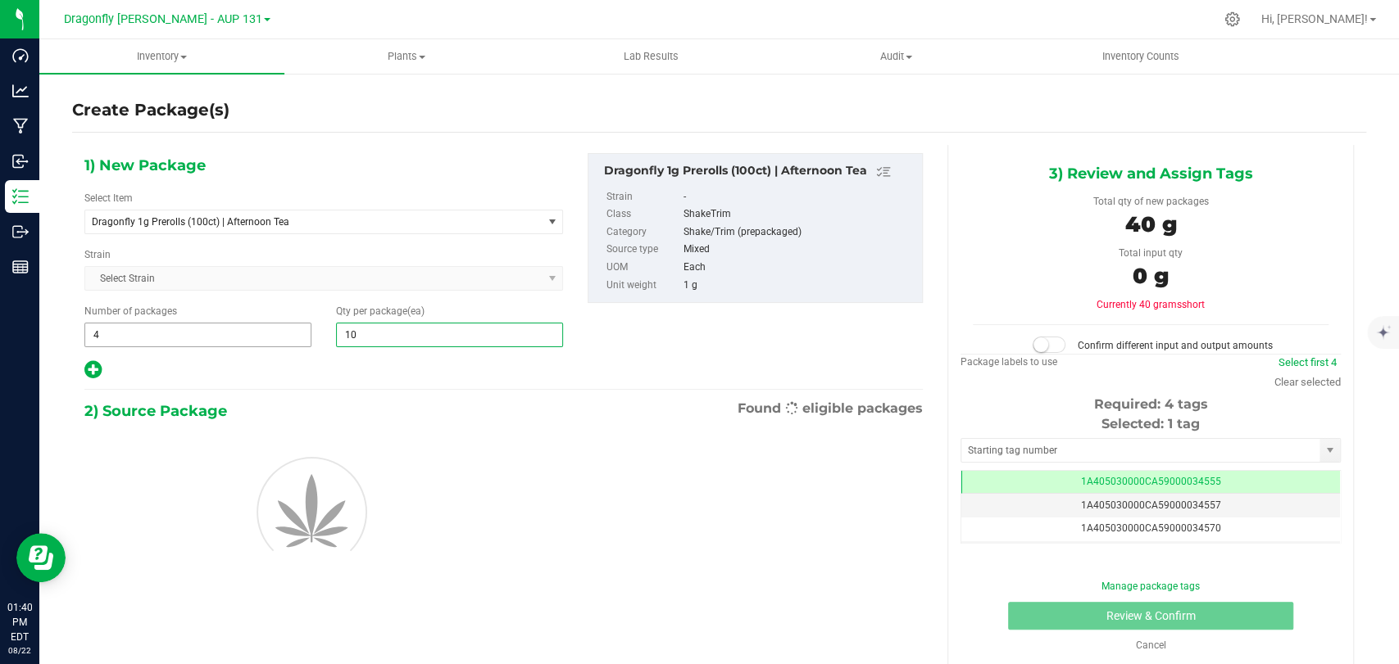
type input "100"
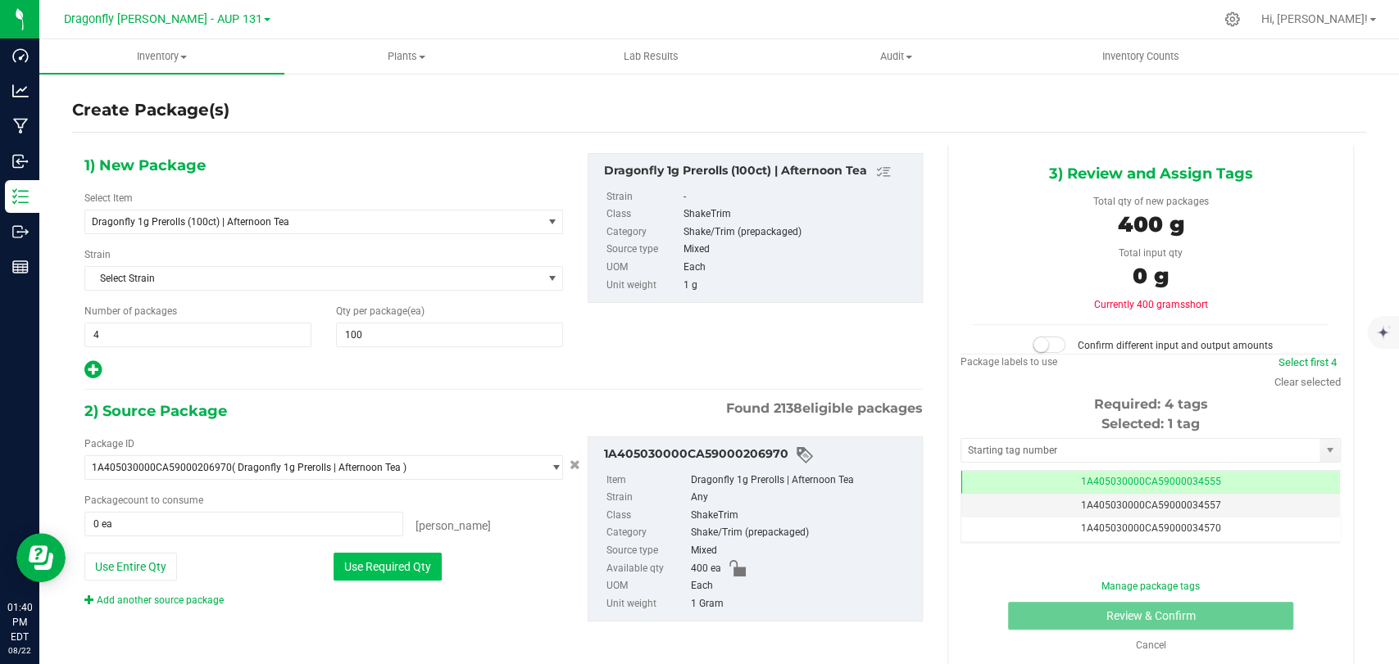
drag, startPoint x: 374, startPoint y: 560, endPoint x: 384, endPoint y: 563, distance: 10.9
click at [374, 560] on button "Use Required Qty" at bounding box center [387, 567] width 108 height 28
type input "400 ea"
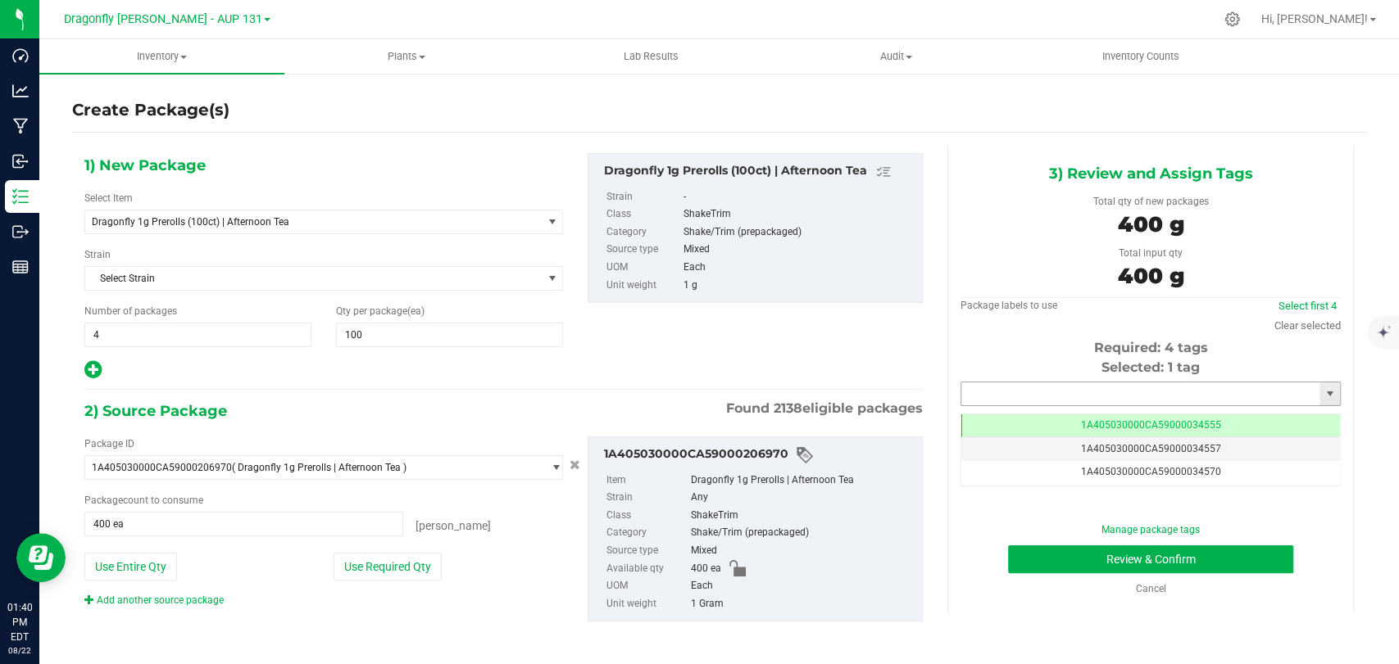
click at [1097, 392] on input "text" at bounding box center [1140, 394] width 358 height 23
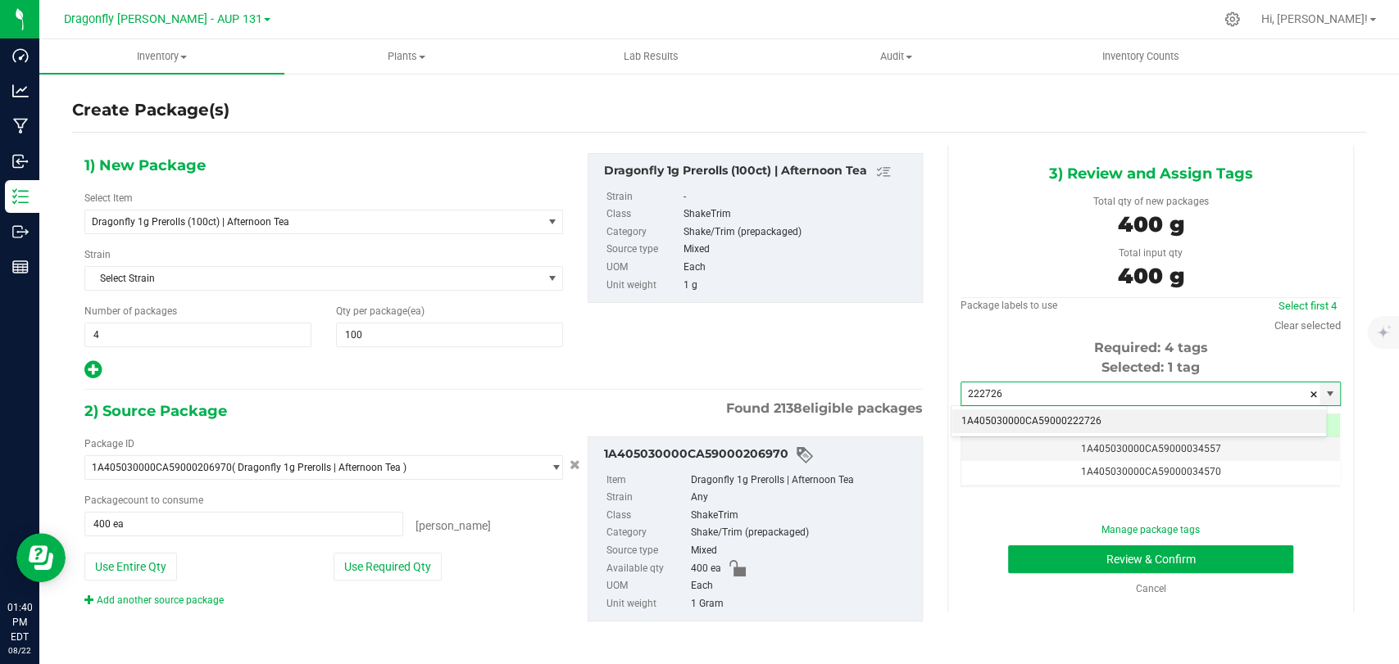
click at [1105, 419] on li "1A405030000CA59000222726" at bounding box center [1138, 422] width 374 height 25
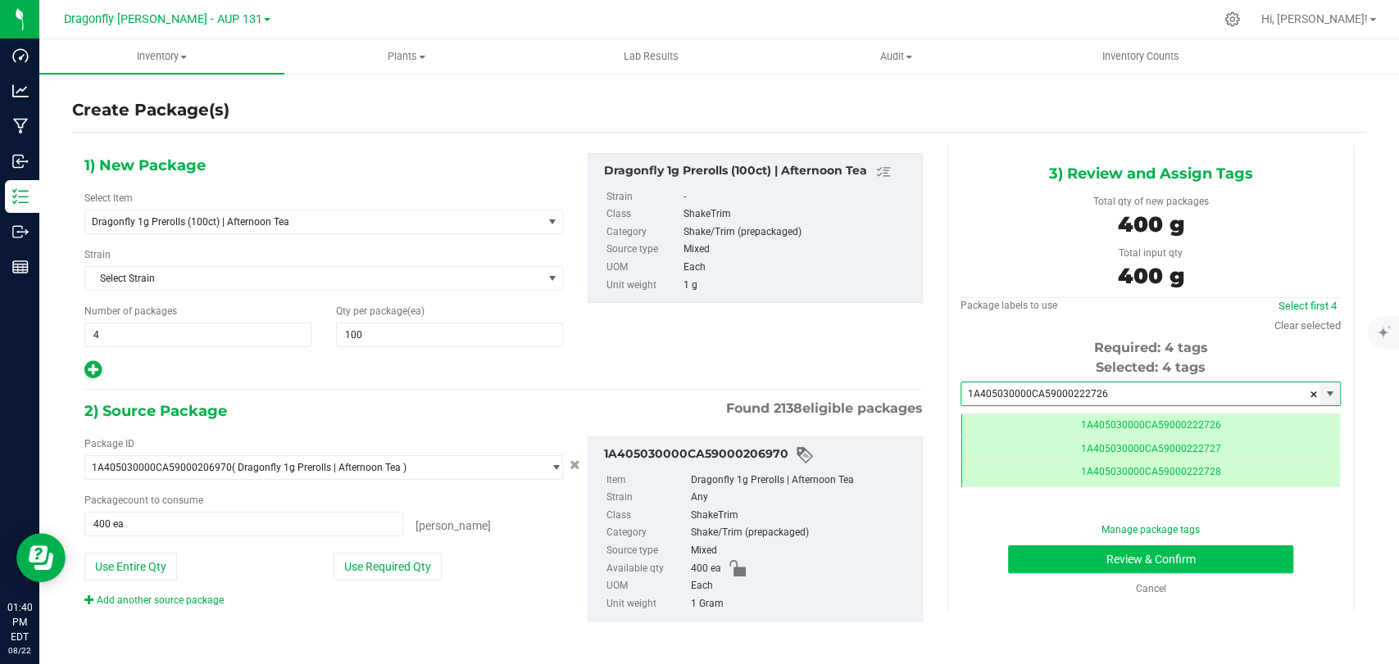
type input "1A405030000CA59000222726"
click at [1087, 560] on button "Review & Confirm" at bounding box center [1150, 560] width 284 height 28
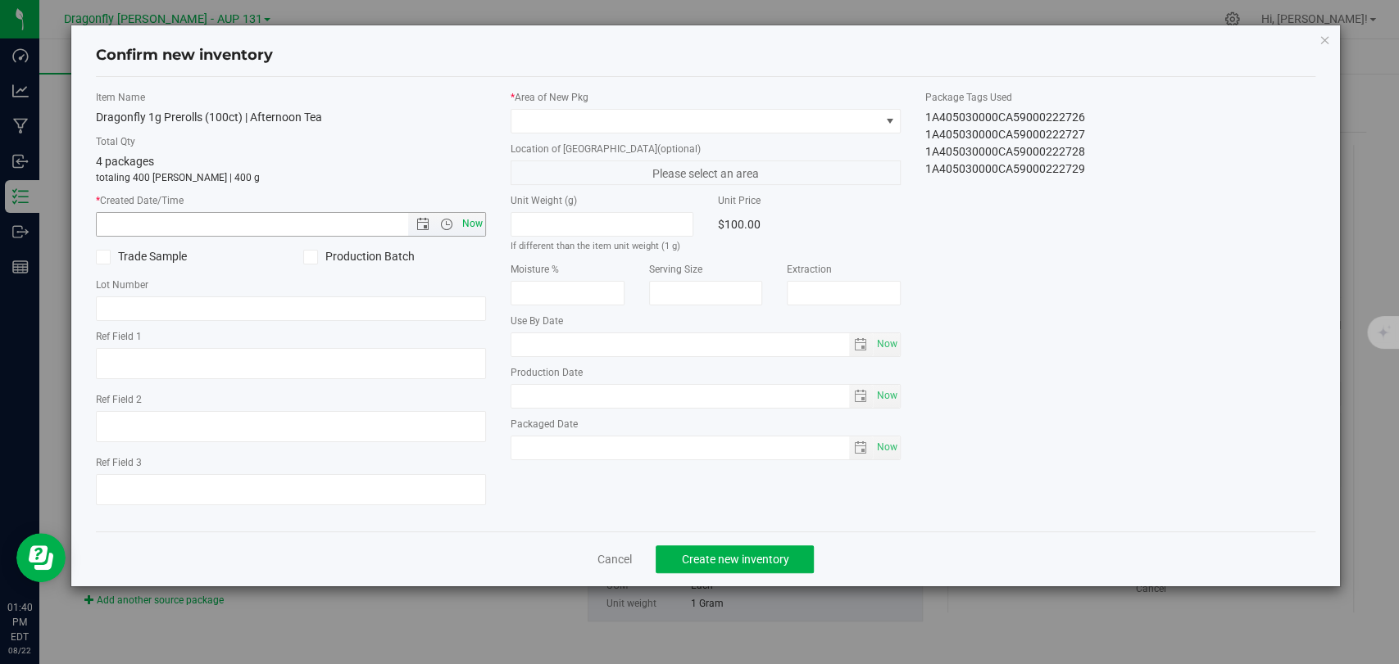
click at [475, 220] on span "Now" at bounding box center [473, 224] width 28 height 24
type input "[DATE] 1:40 PM"
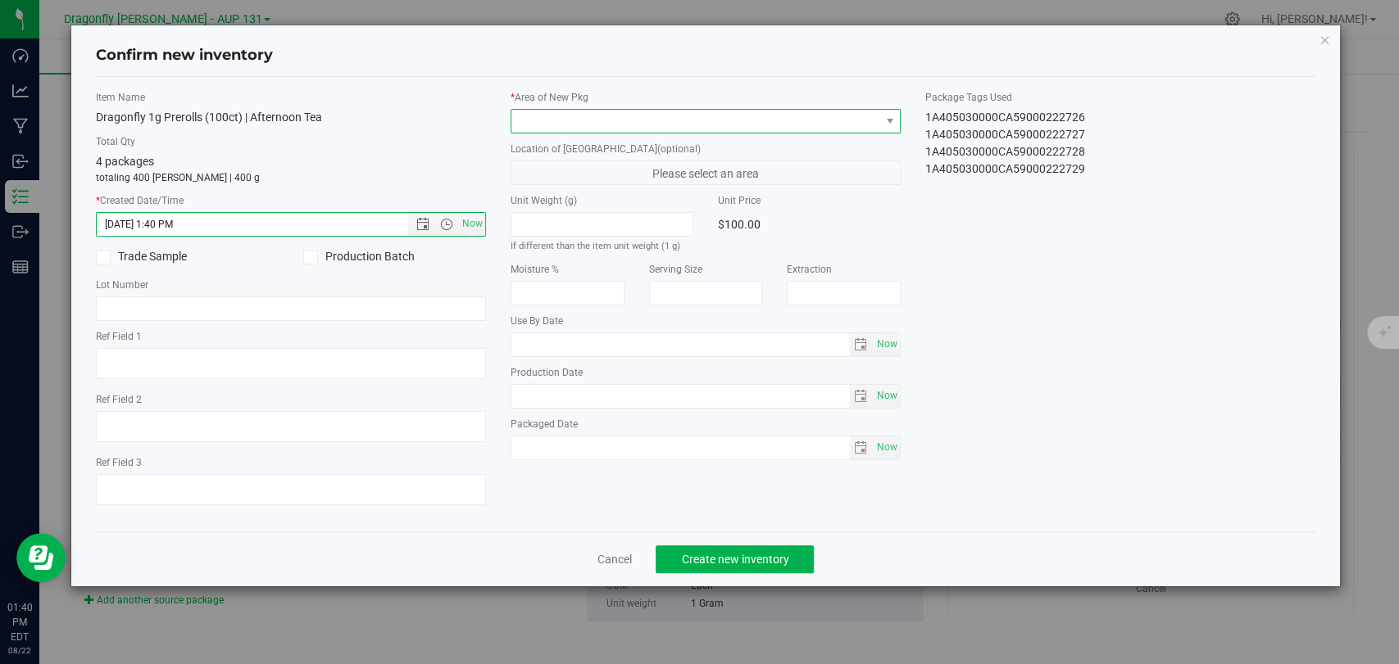
click at [623, 120] on span at bounding box center [695, 121] width 368 height 23
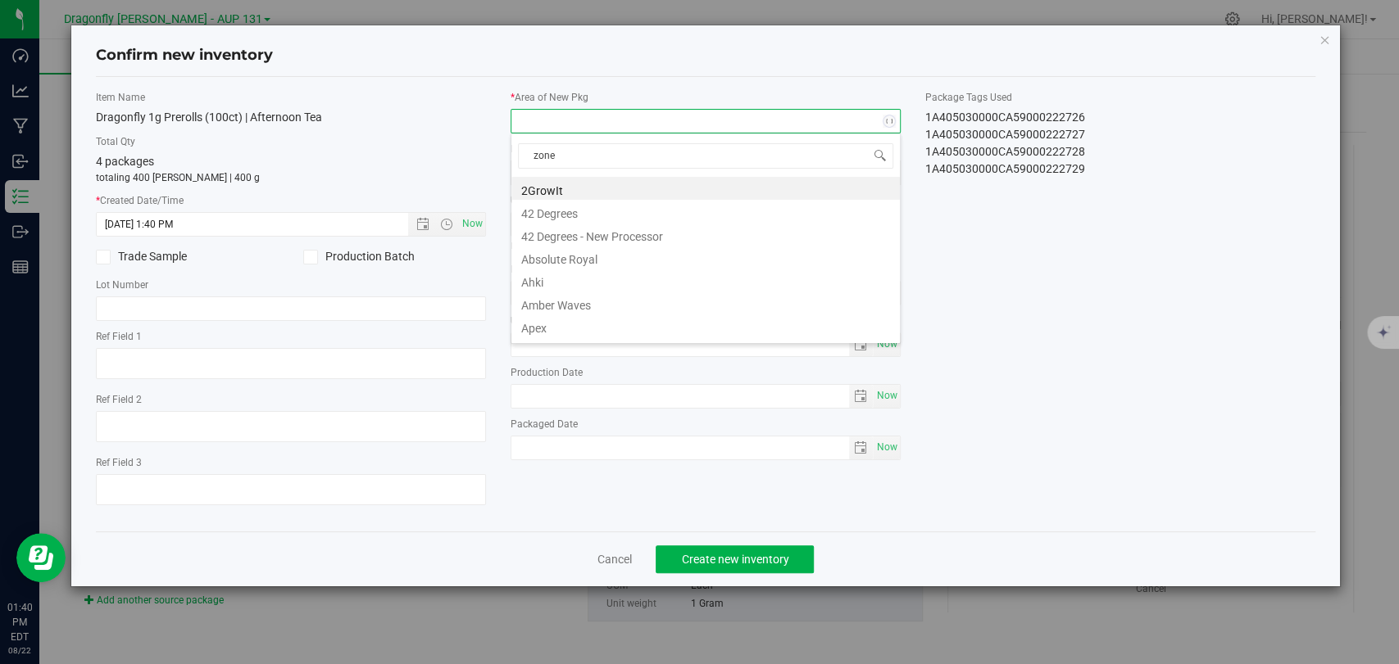
type input "zone 1"
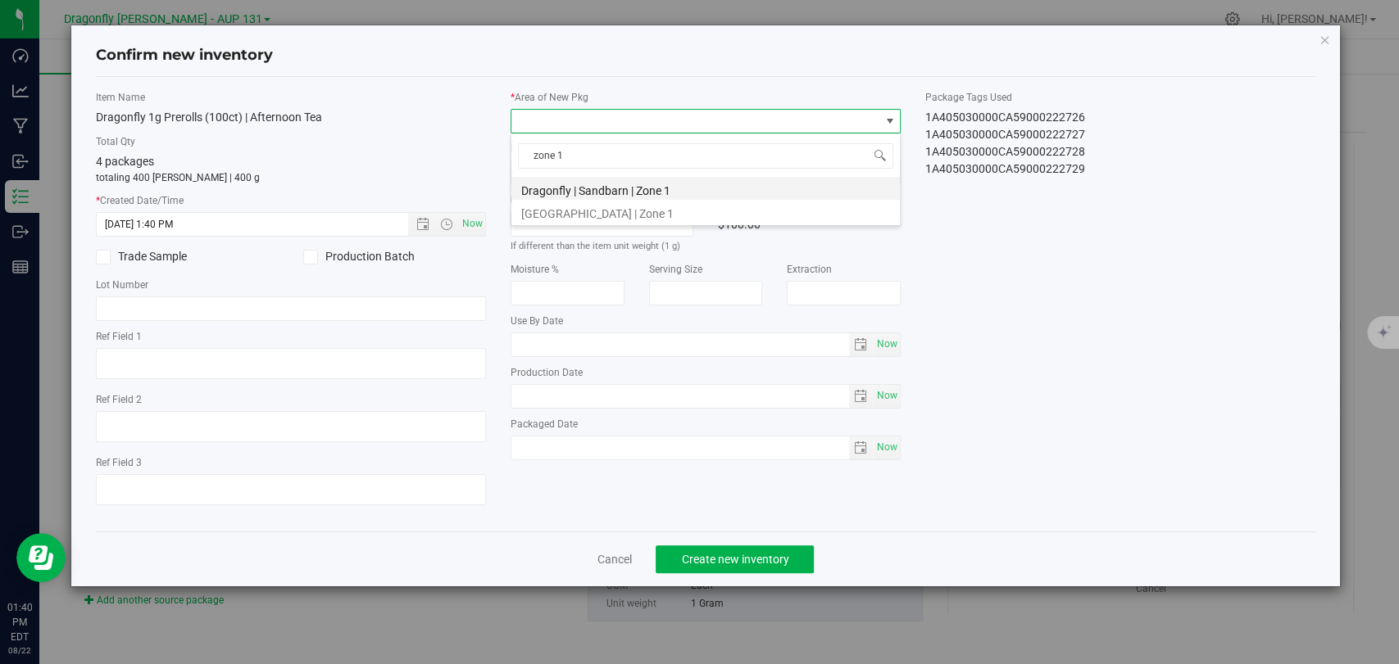
click at [619, 190] on li "Dragonfly | Sandbarn | Zone 1" at bounding box center [705, 188] width 388 height 23
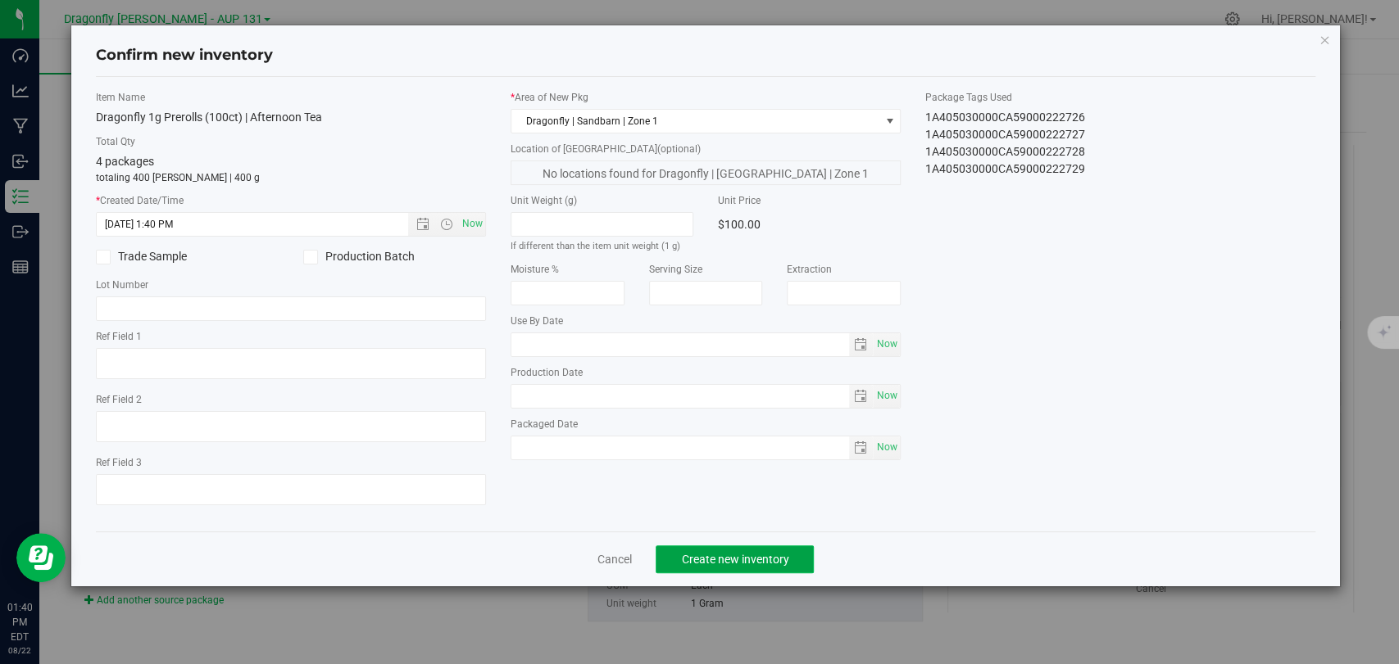
click at [700, 553] on span "Create new inventory" at bounding box center [734, 559] width 107 height 13
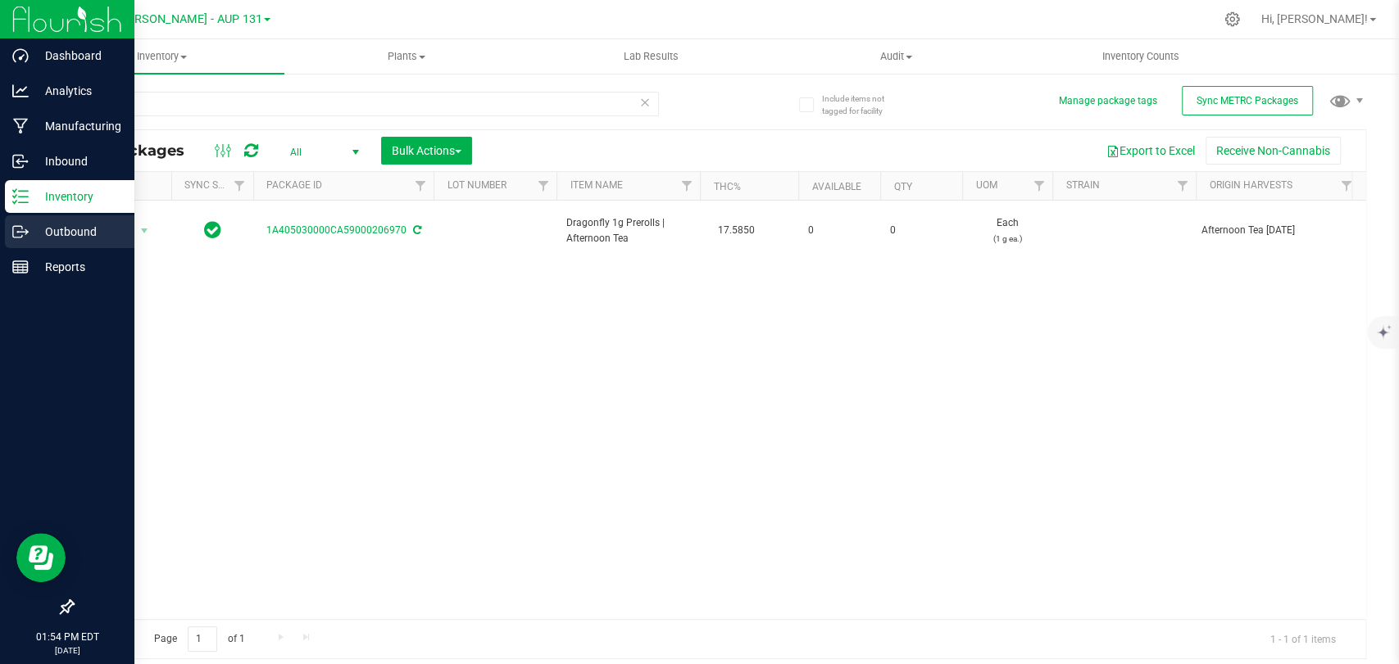
click at [51, 223] on p "Outbound" at bounding box center [78, 232] width 98 height 20
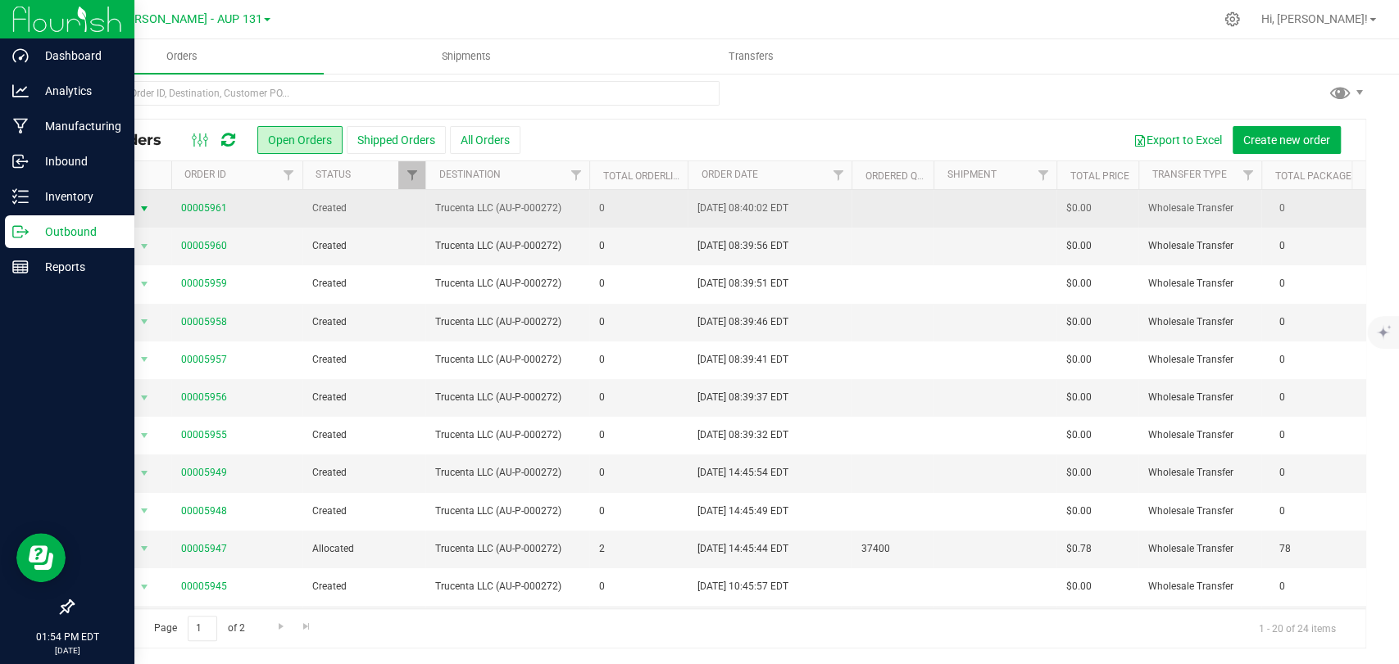
click at [144, 210] on span "select" at bounding box center [144, 208] width 13 height 13
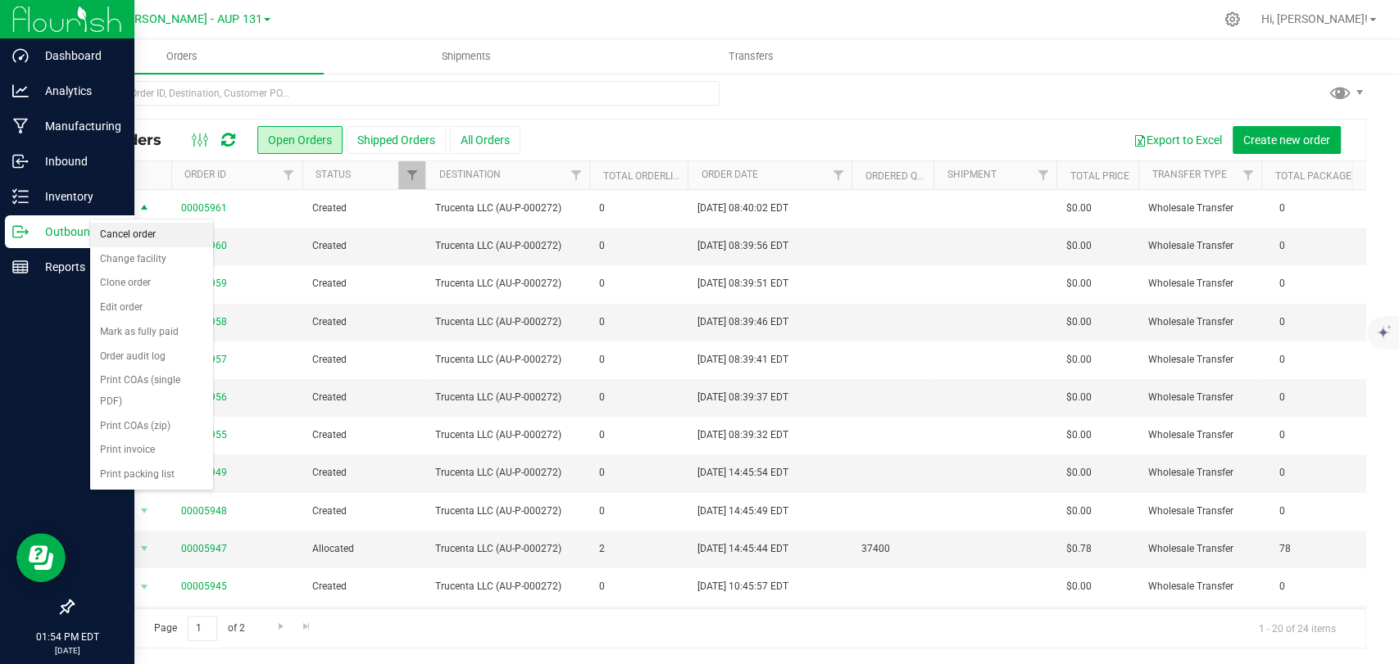
click at [157, 231] on li "Cancel order" at bounding box center [151, 235] width 123 height 25
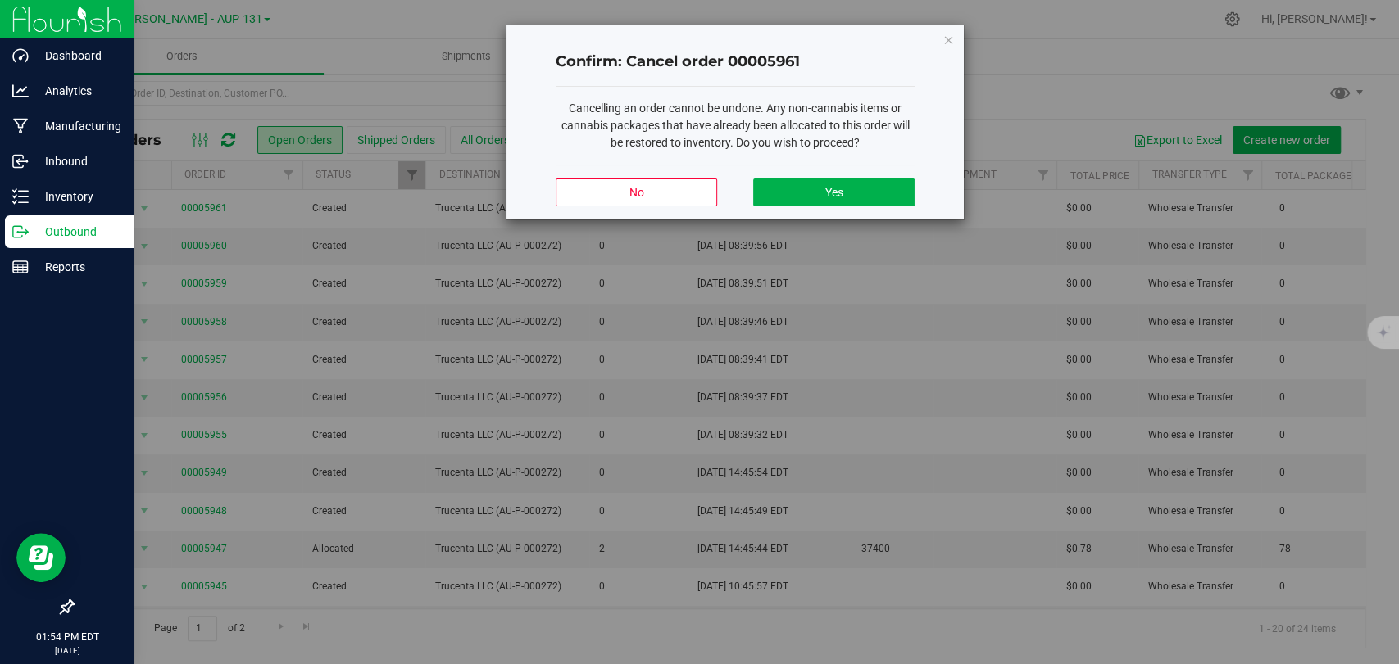
click at [859, 173] on div "No Yes" at bounding box center [734, 192] width 359 height 55
click at [846, 188] on button "Yes" at bounding box center [833, 193] width 161 height 28
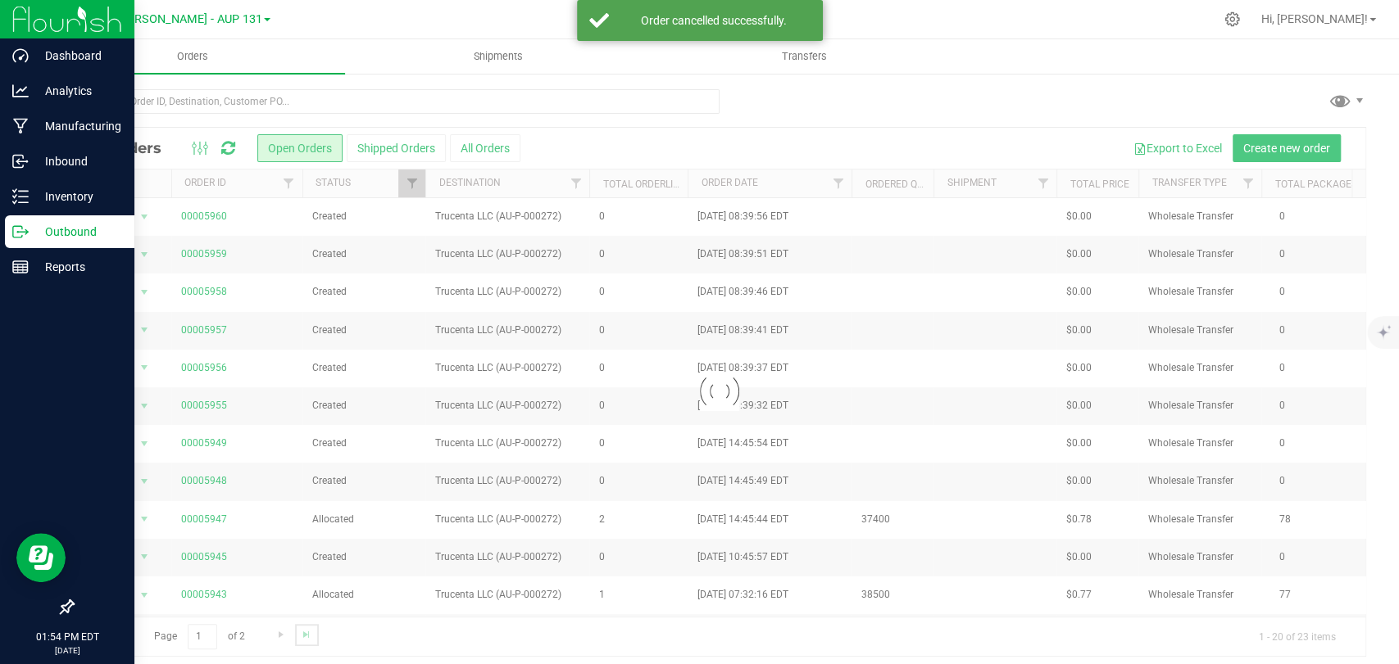
click at [308, 624] on link "Go to the last page" at bounding box center [307, 635] width 24 height 22
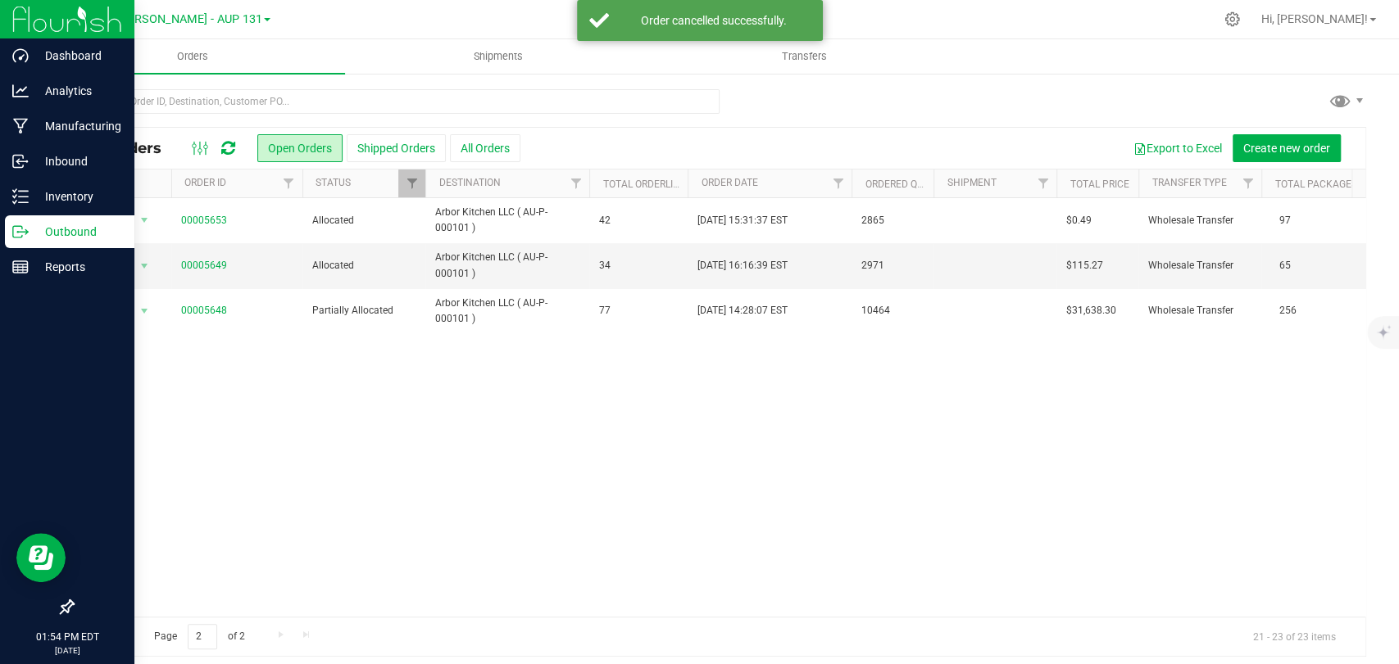
click at [97, 632] on span "Go to the first page" at bounding box center [92, 634] width 13 height 13
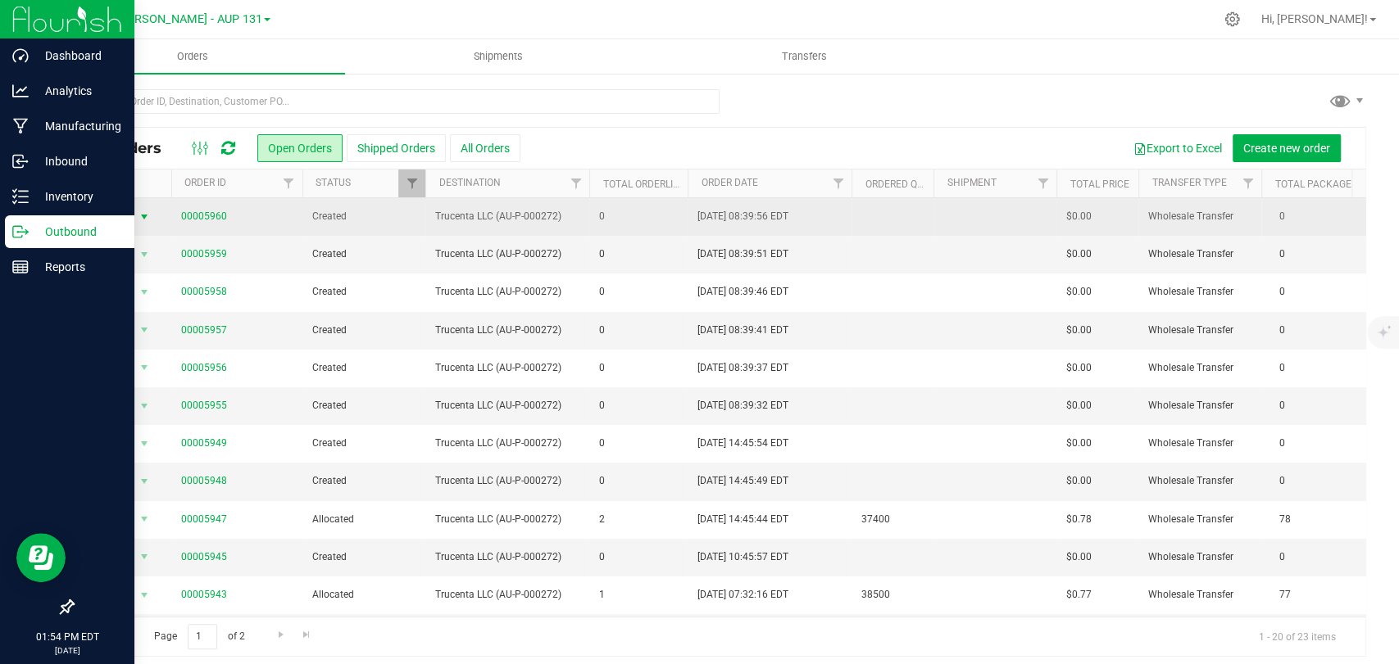
click at [132, 222] on span "Action" at bounding box center [111, 217] width 44 height 23
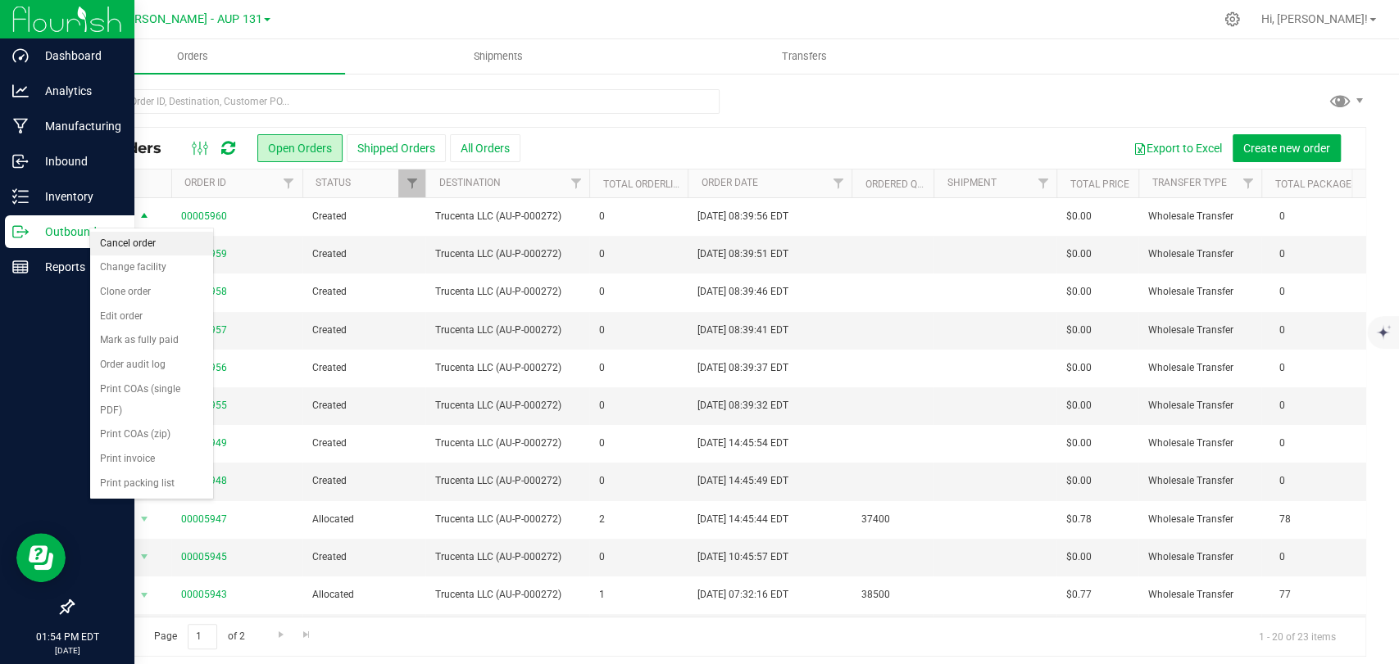
click at [142, 240] on li "Cancel order" at bounding box center [151, 244] width 123 height 25
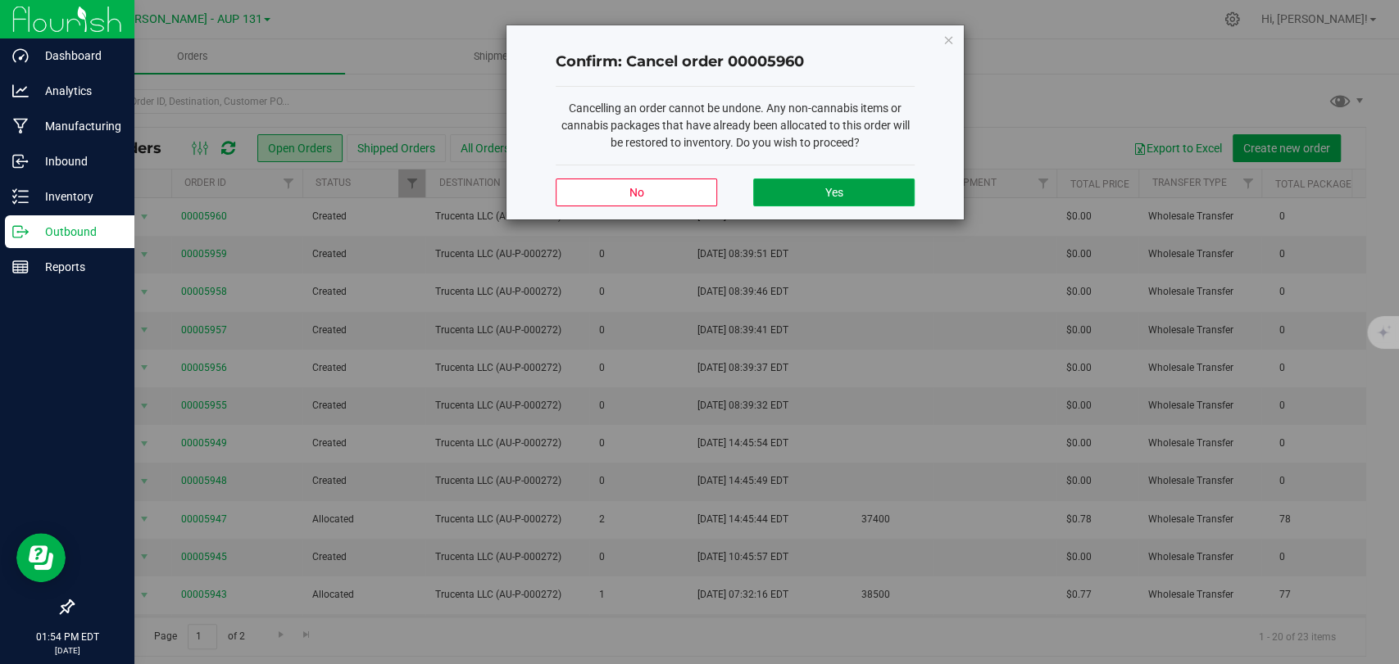
click at [821, 188] on button "Yes" at bounding box center [833, 193] width 161 height 28
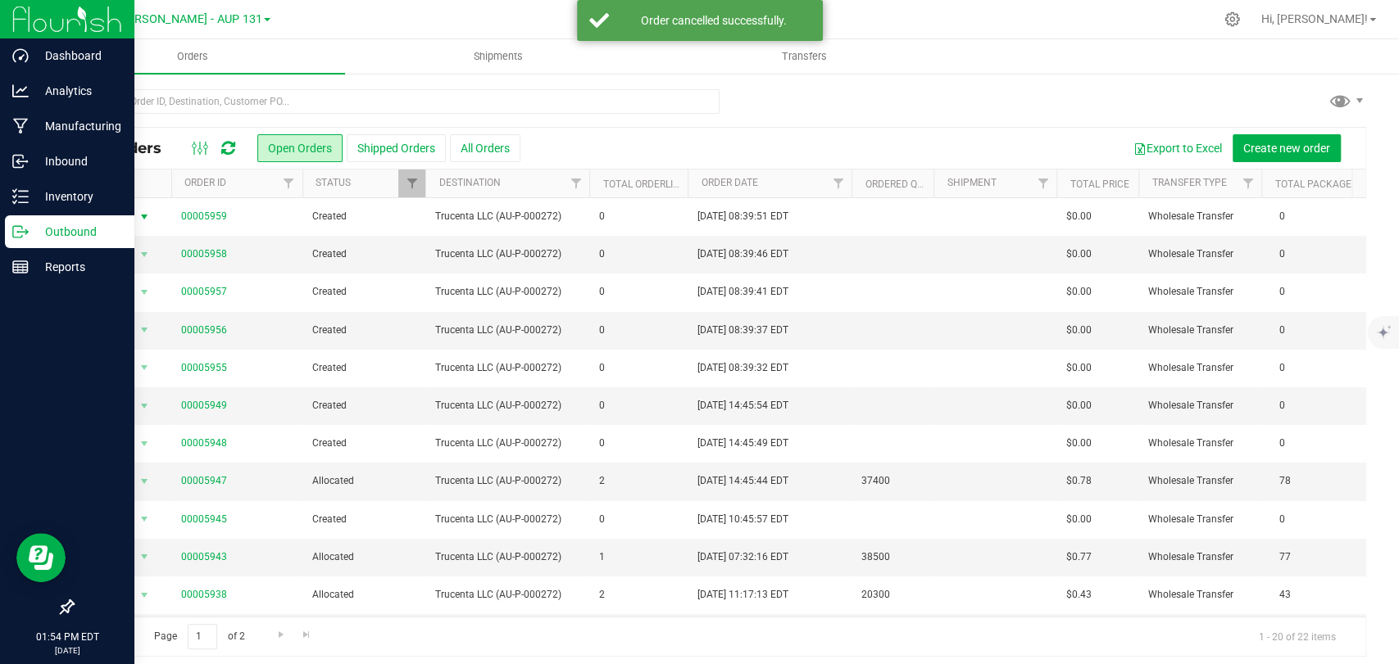
click at [125, 224] on span "Action" at bounding box center [111, 217] width 44 height 23
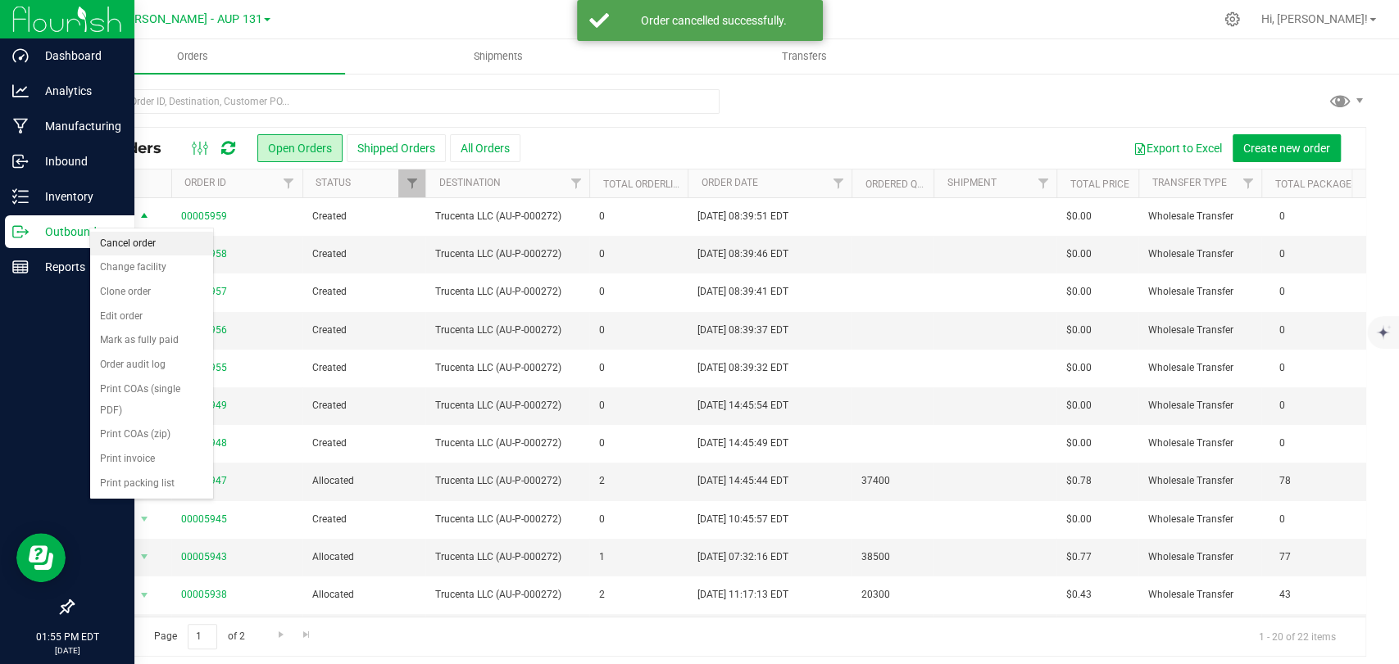
click at [164, 251] on li "Cancel order" at bounding box center [151, 244] width 123 height 25
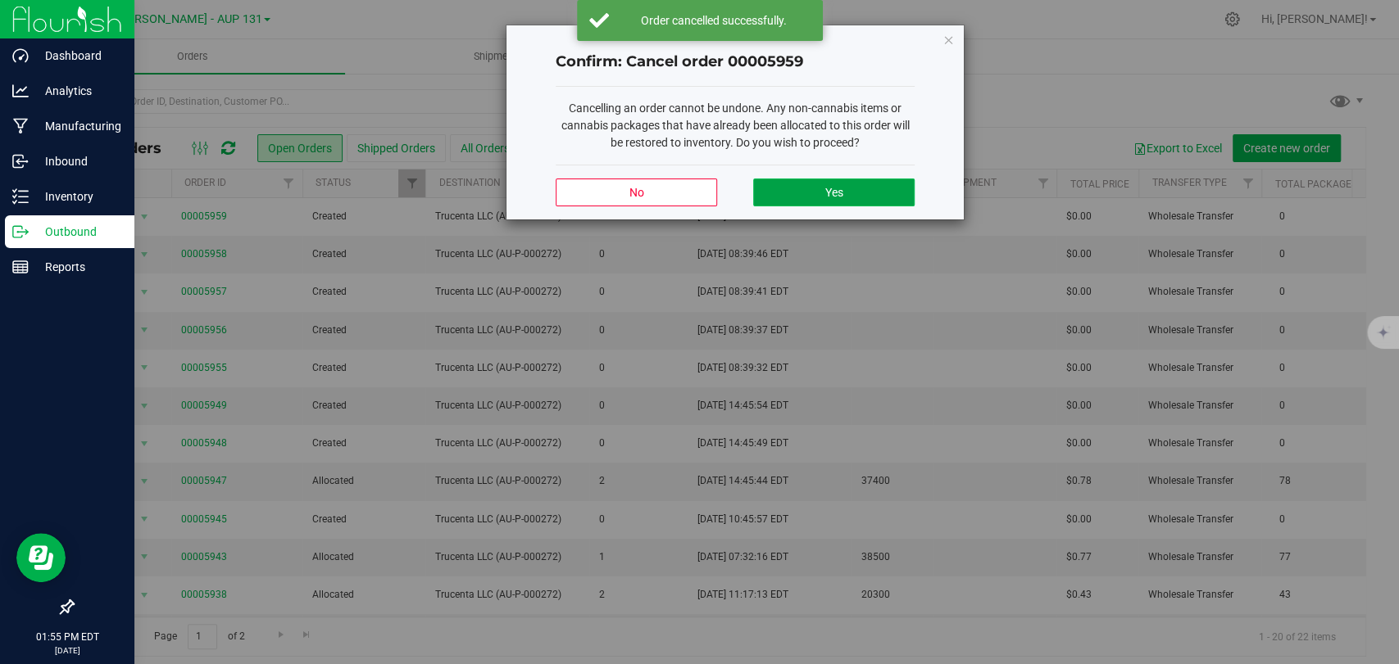
click at [814, 193] on button "Yes" at bounding box center [833, 193] width 161 height 28
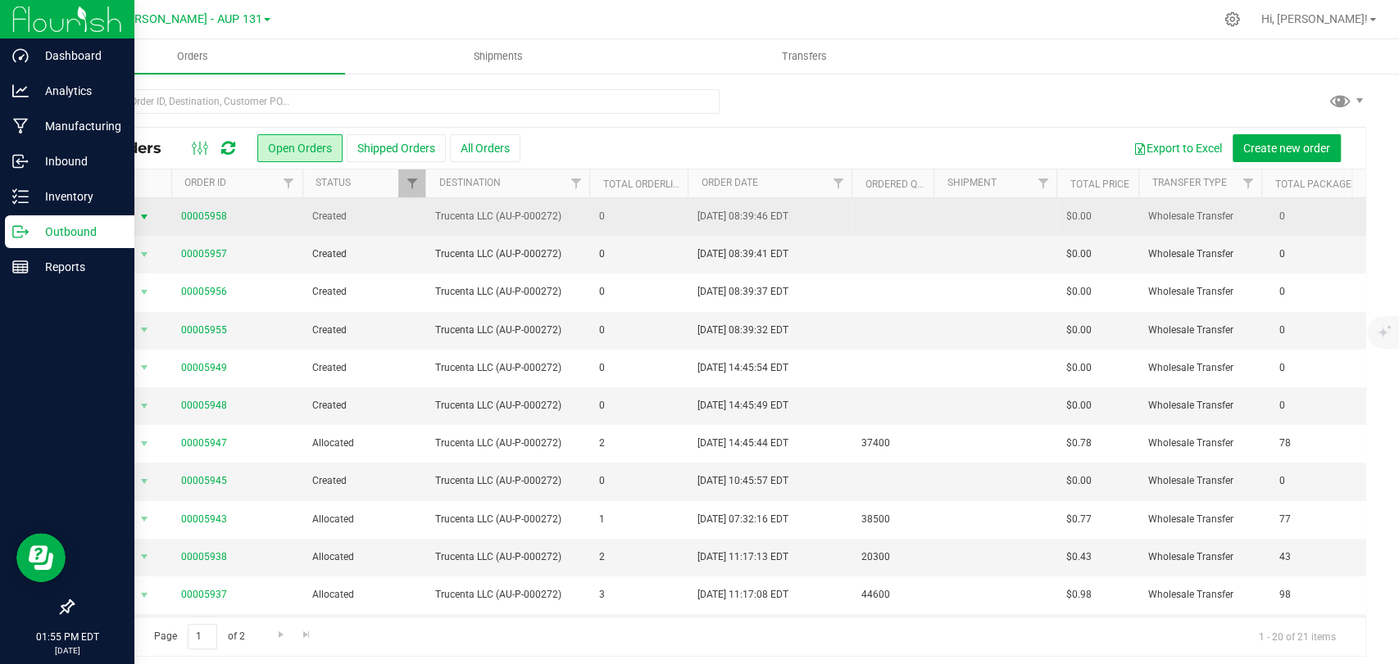
click at [117, 218] on span "Action" at bounding box center [111, 217] width 44 height 23
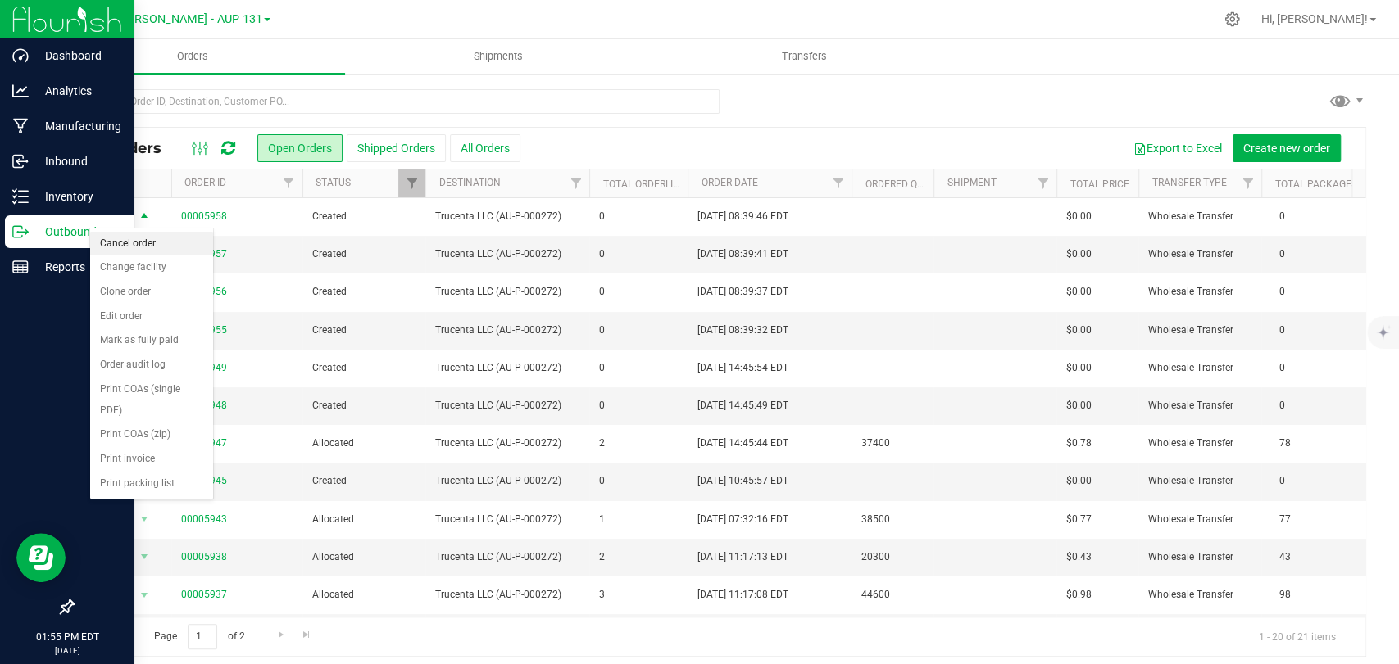
click at [154, 247] on li "Cancel order" at bounding box center [151, 244] width 123 height 25
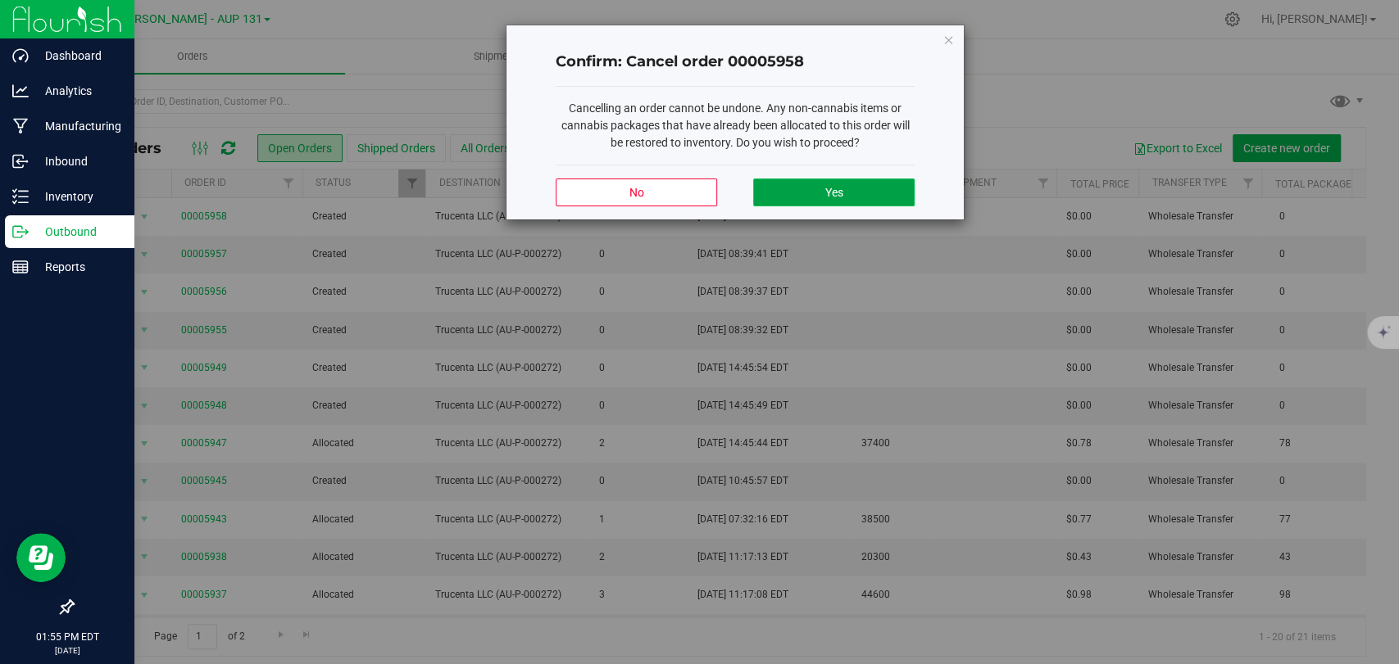
click at [813, 199] on button "Yes" at bounding box center [833, 193] width 161 height 28
